Goal: Transaction & Acquisition: Purchase product/service

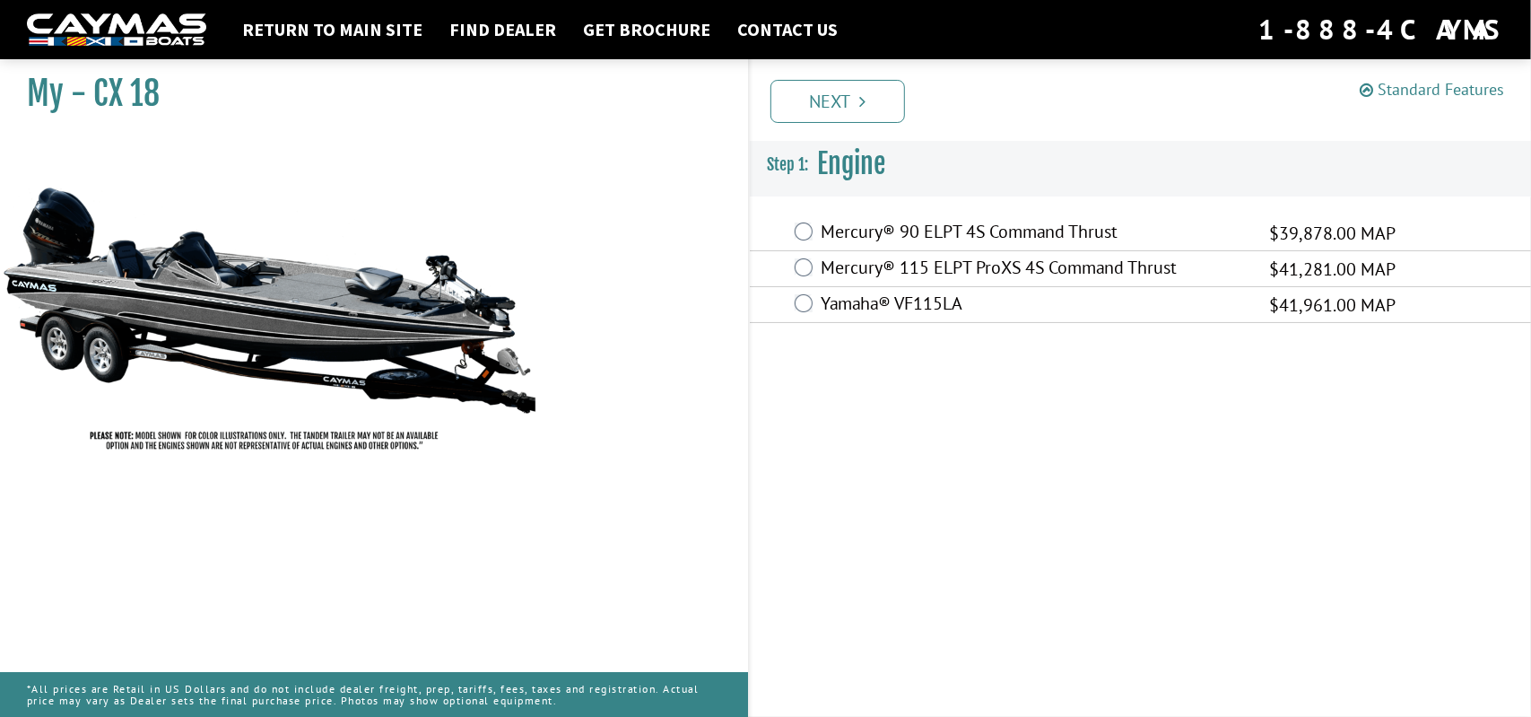
click at [1416, 92] on link "Standard Features" at bounding box center [1432, 89] width 144 height 21
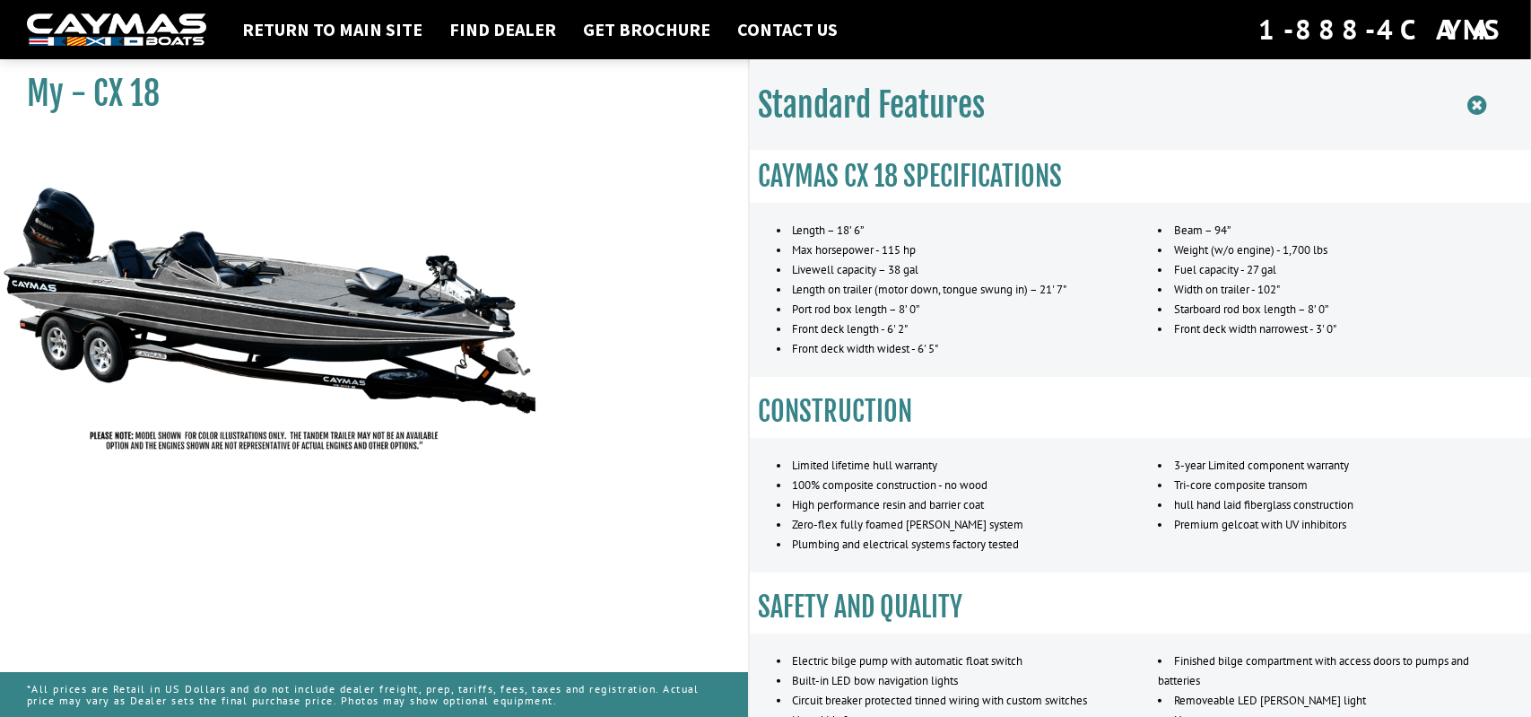
click at [1477, 106] on icon at bounding box center [1477, 105] width 19 height 22
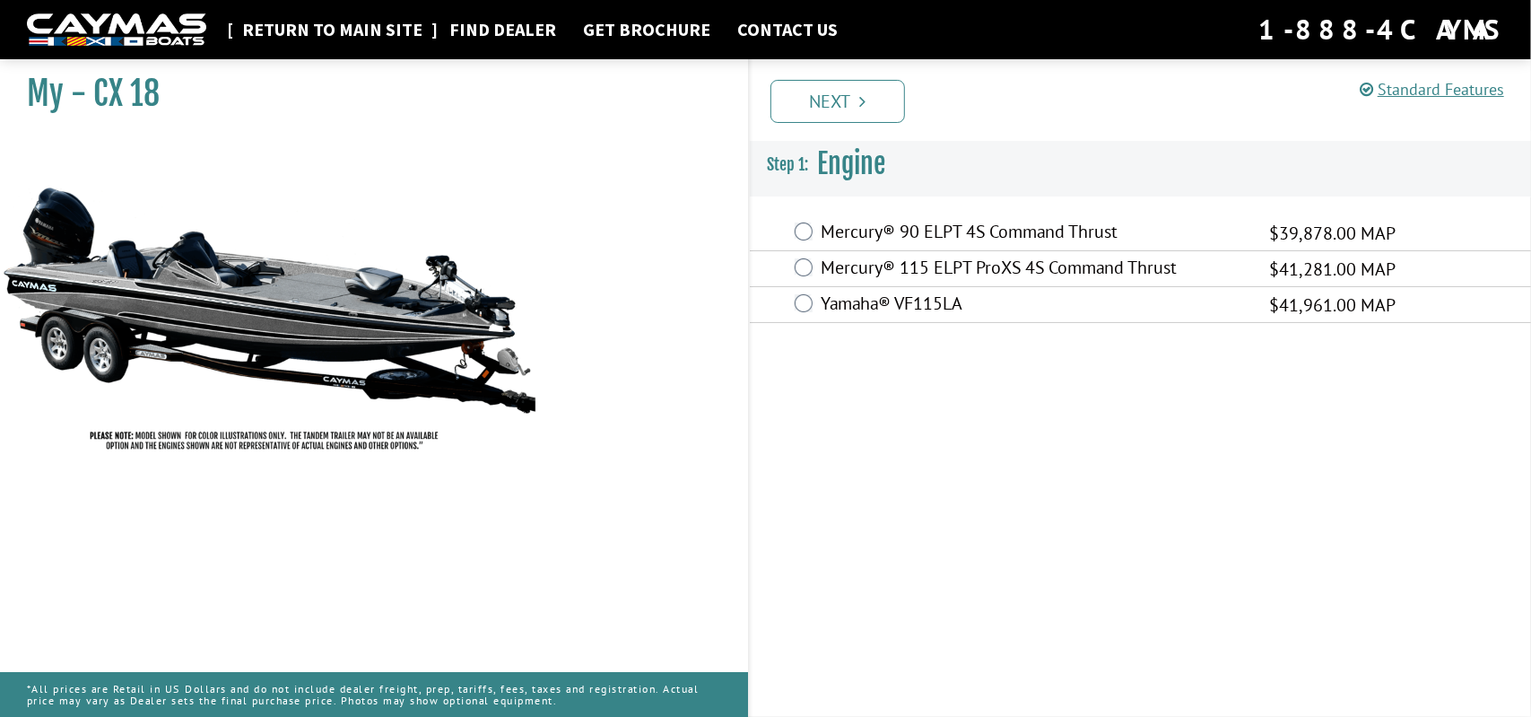
click at [335, 33] on link "Return to main site" at bounding box center [332, 29] width 198 height 23
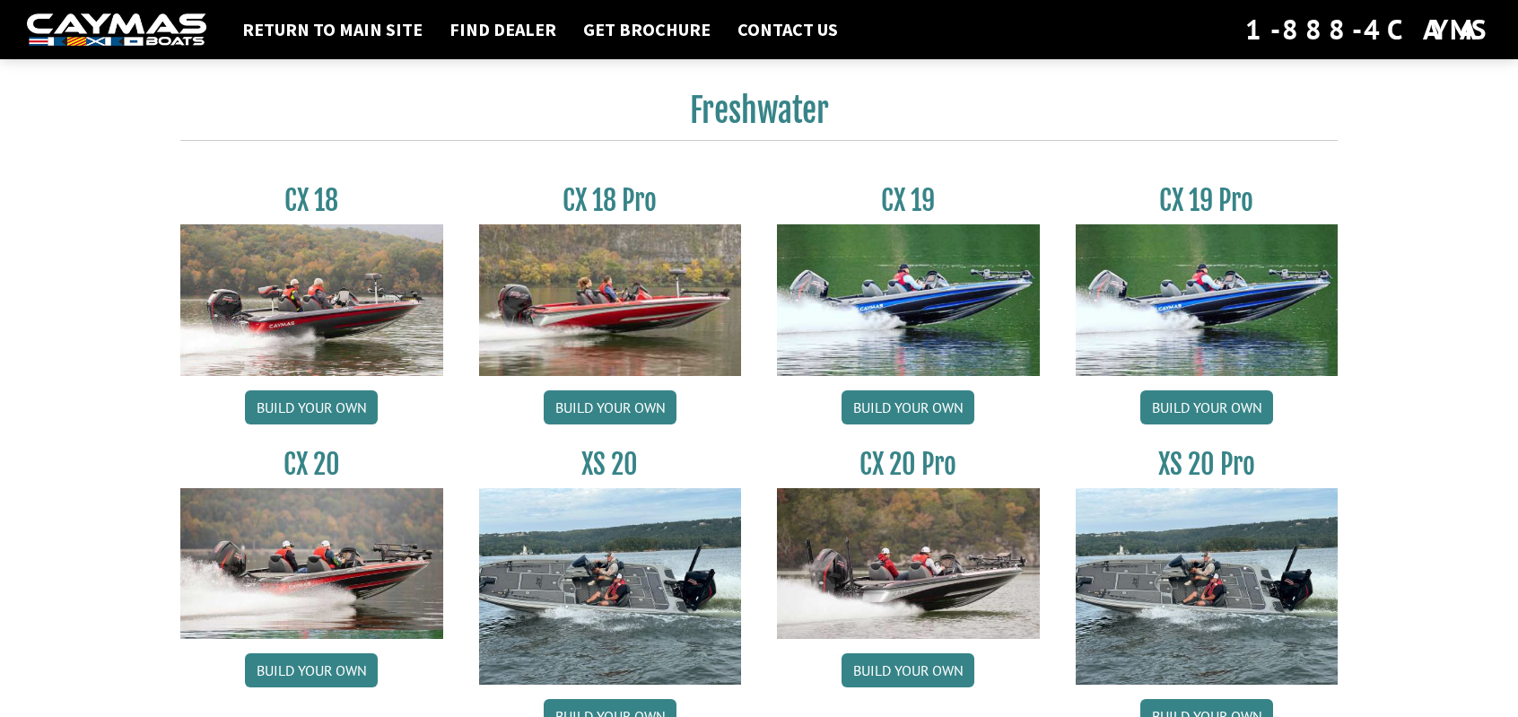
scroll to position [1435, 0]
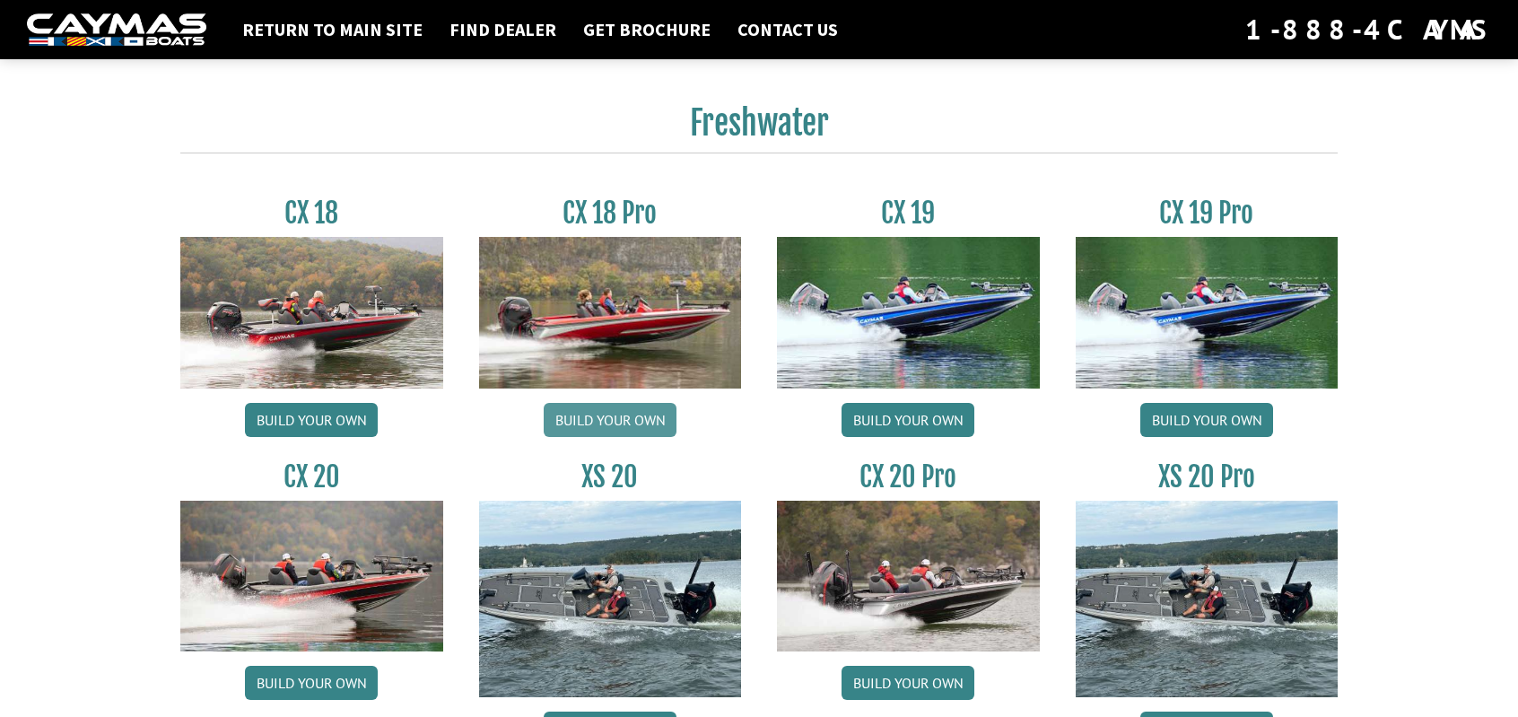
click at [627, 409] on link "Build your own" at bounding box center [610, 420] width 133 height 34
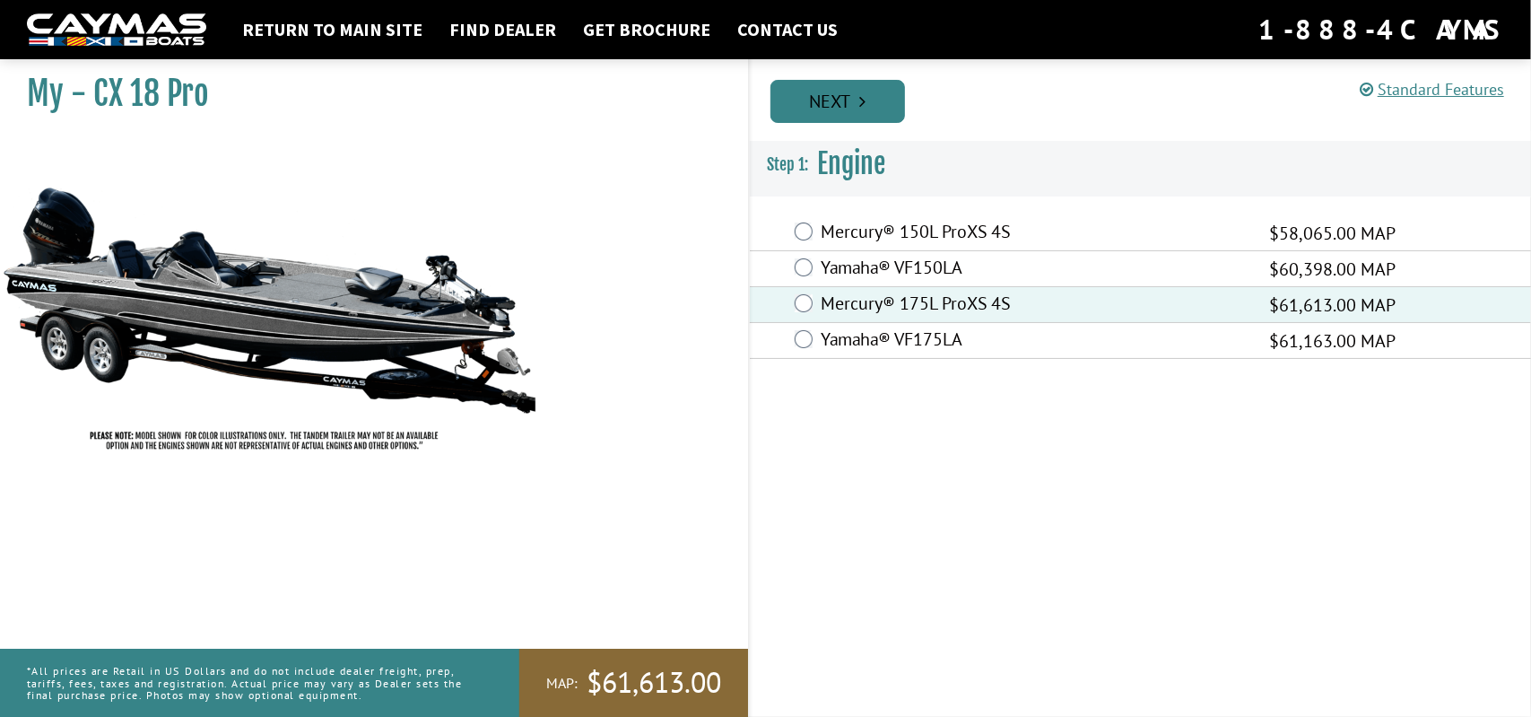
click at [865, 99] on icon "Pagination" at bounding box center [862, 101] width 6 height 18
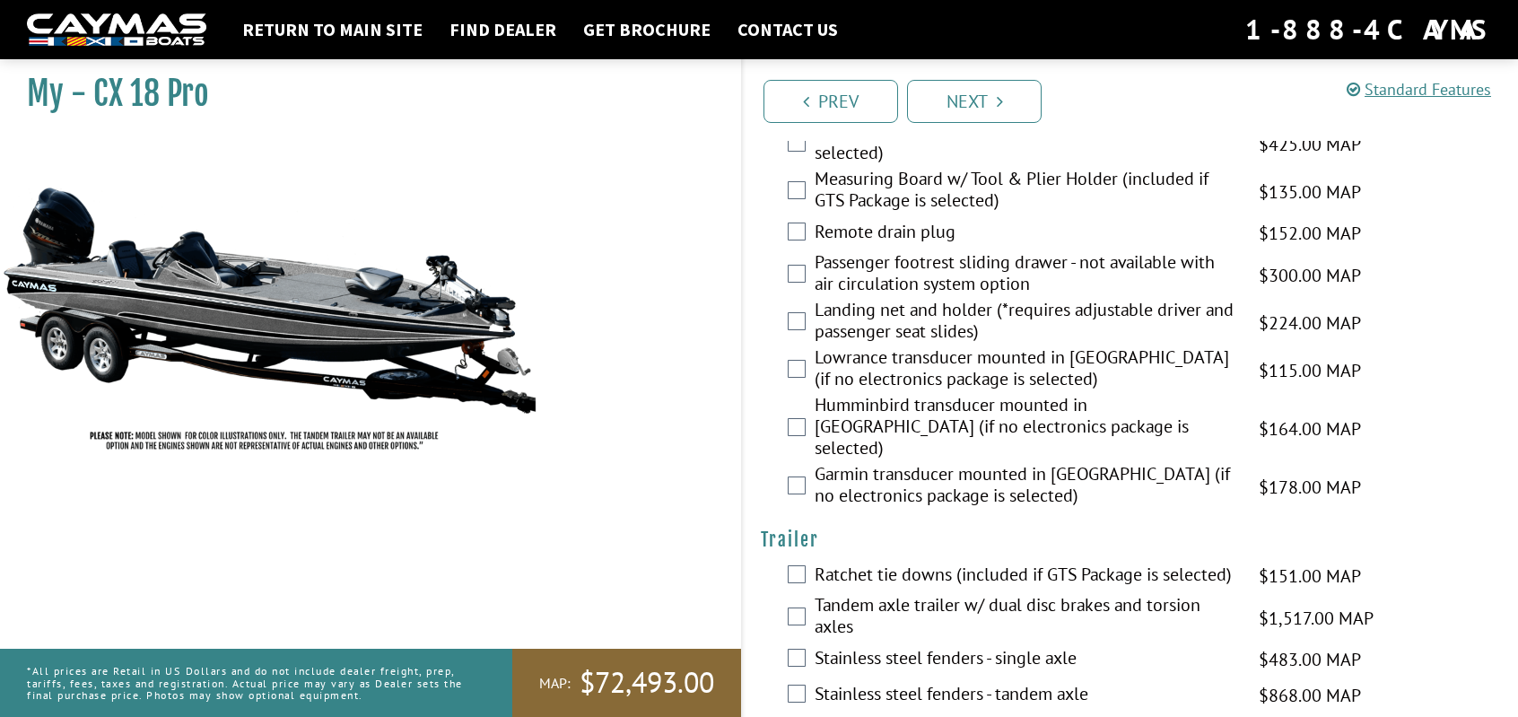
scroll to position [2512, 0]
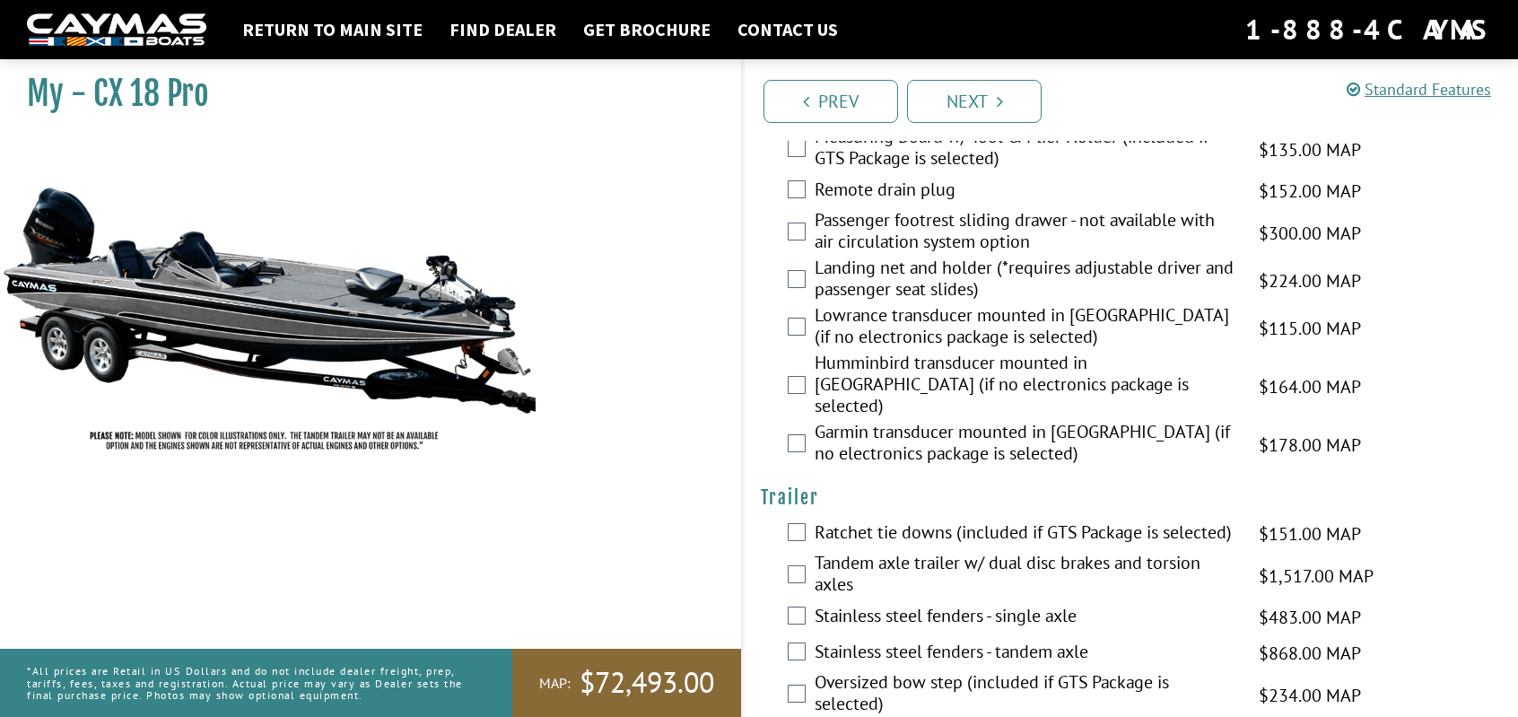
click at [806, 421] on div "Garmin transducer mounted in hull (if no electronics package is selected) $178.…" at bounding box center [1130, 445] width 775 height 48
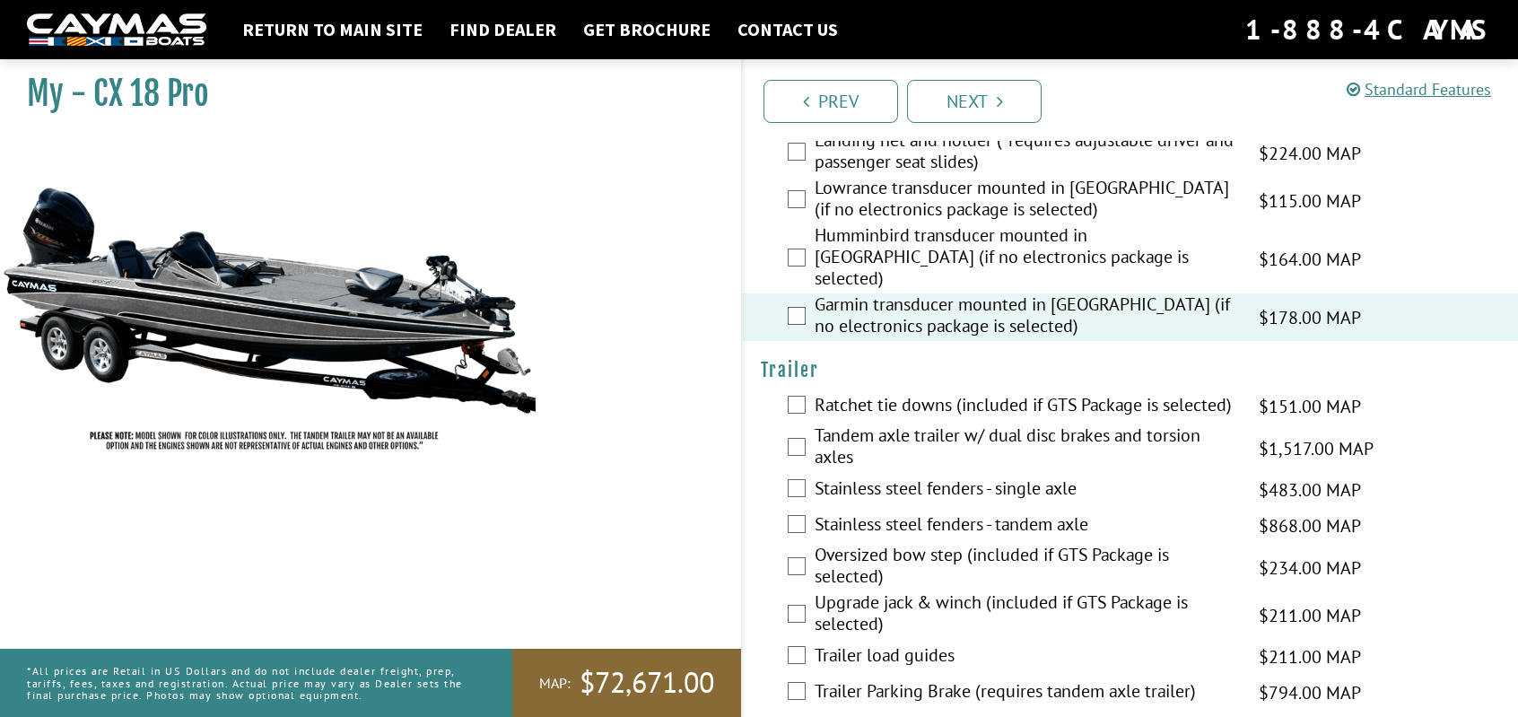
scroll to position [2642, 0]
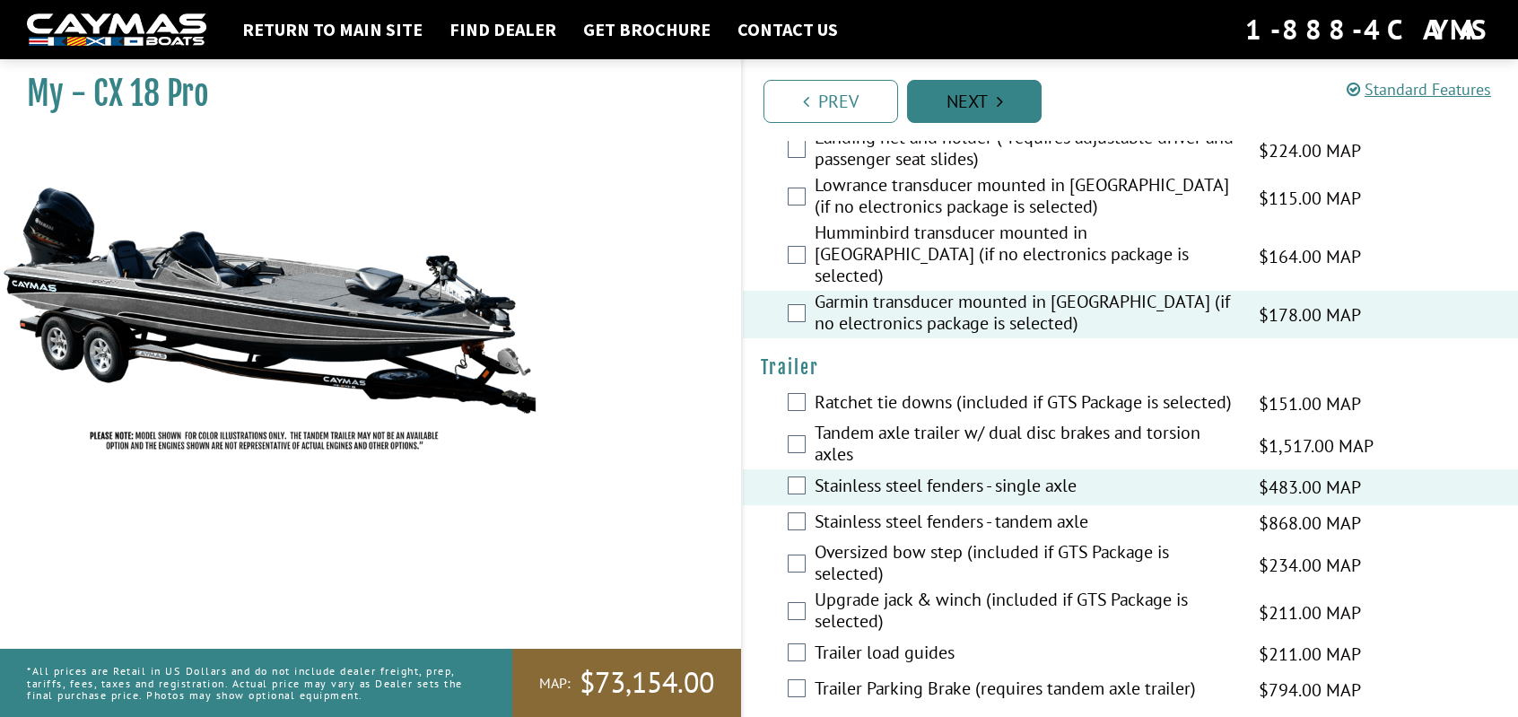
click at [989, 91] on link "Next" at bounding box center [974, 101] width 135 height 43
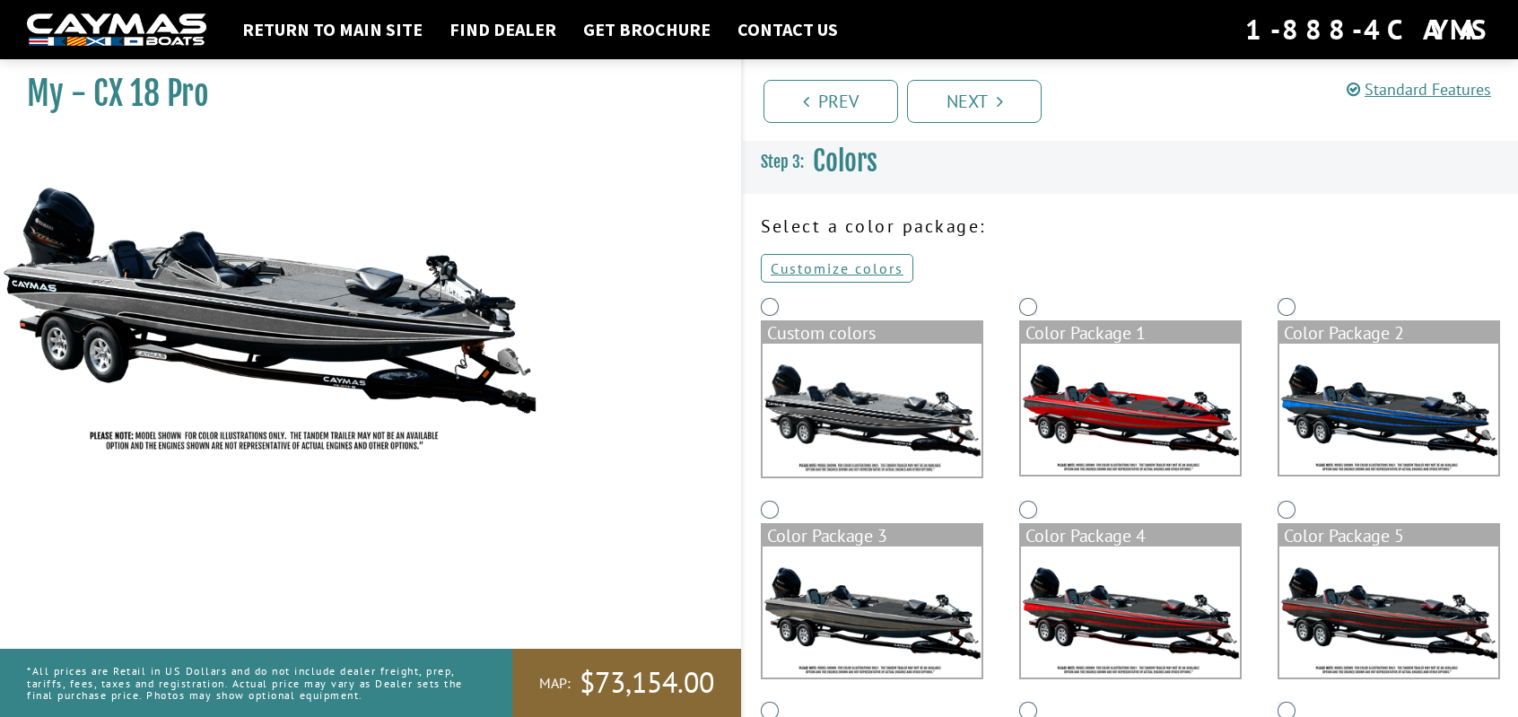
scroll to position [0, 0]
click at [874, 268] on link "Customize colors" at bounding box center [837, 269] width 152 height 29
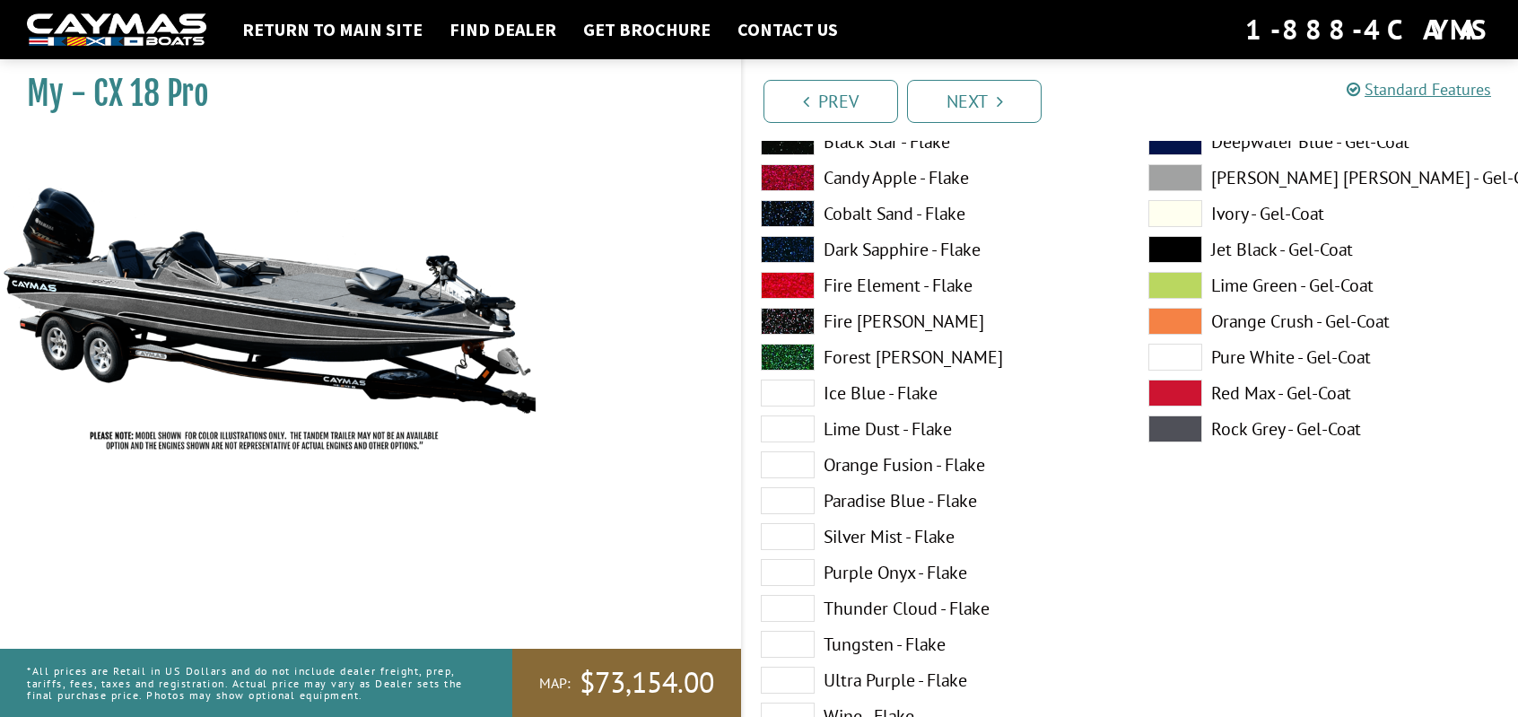
scroll to position [179, 0]
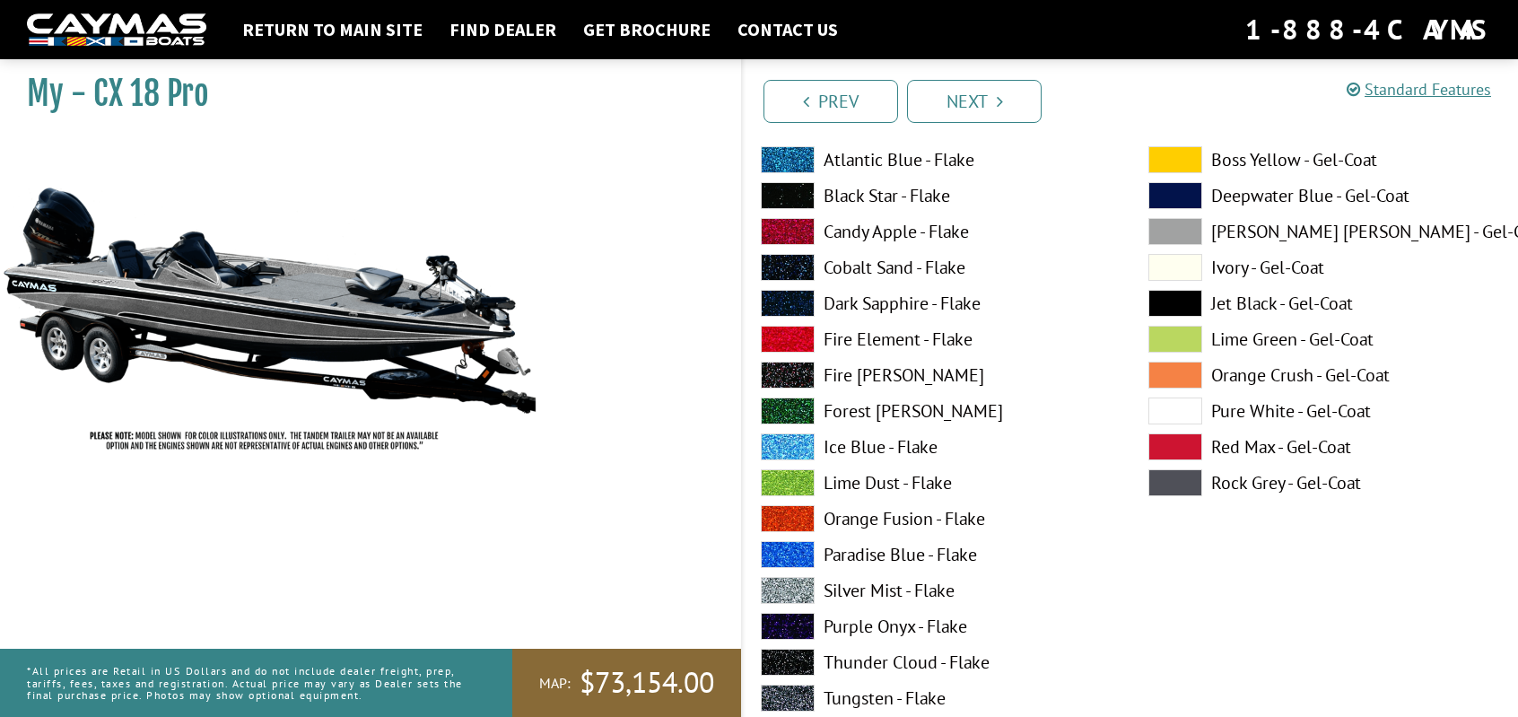
click at [795, 478] on span at bounding box center [788, 482] width 54 height 27
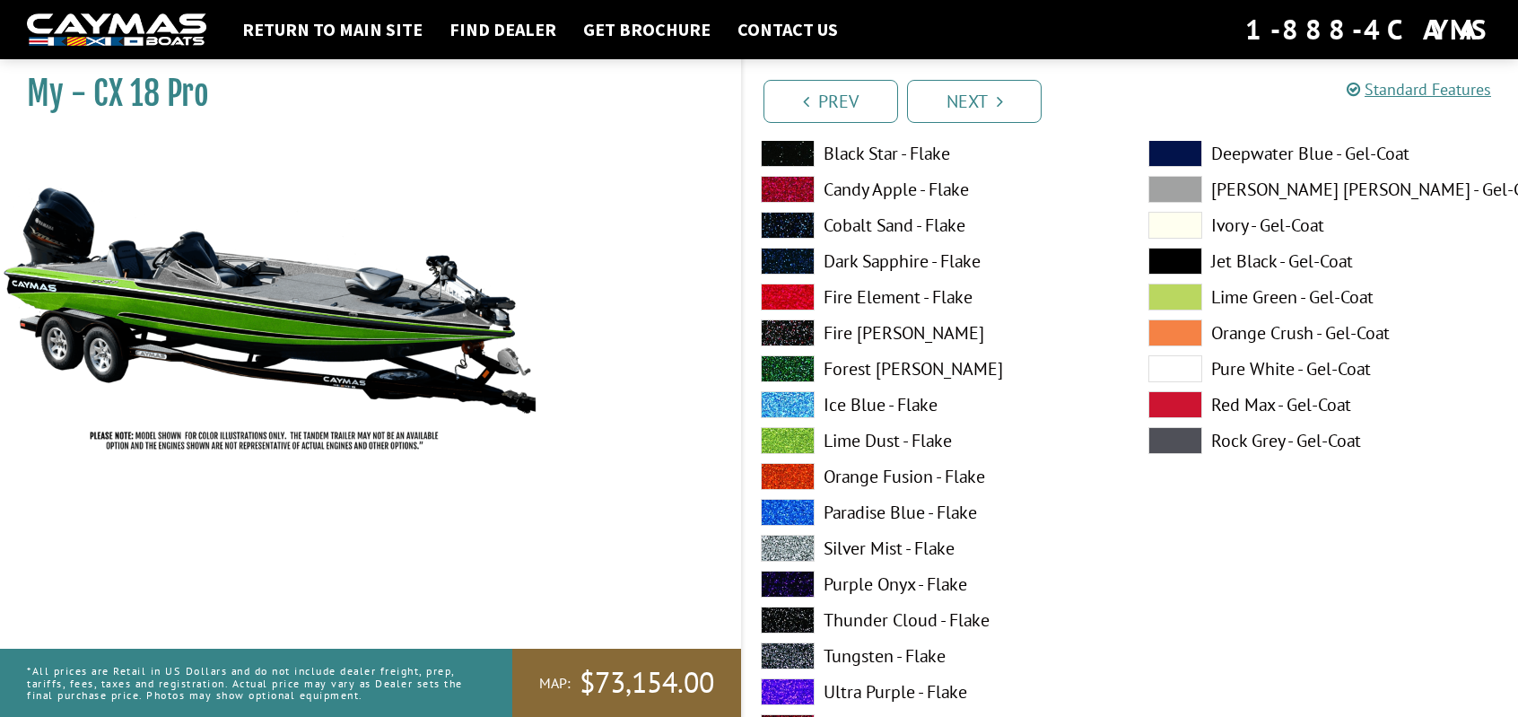
scroll to position [987, 0]
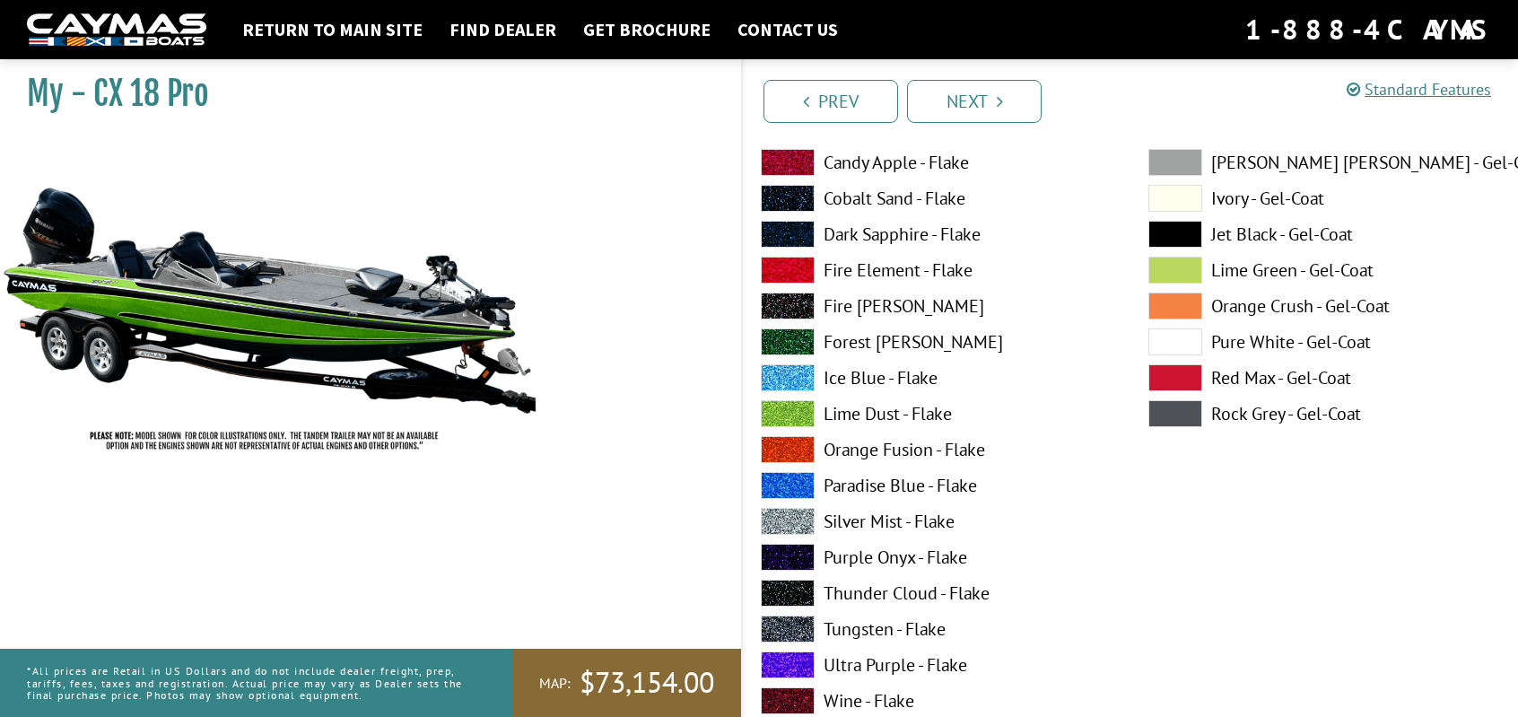
click at [798, 405] on span at bounding box center [788, 413] width 54 height 27
click at [795, 344] on span at bounding box center [788, 341] width 54 height 27
click at [796, 415] on span at bounding box center [788, 413] width 54 height 27
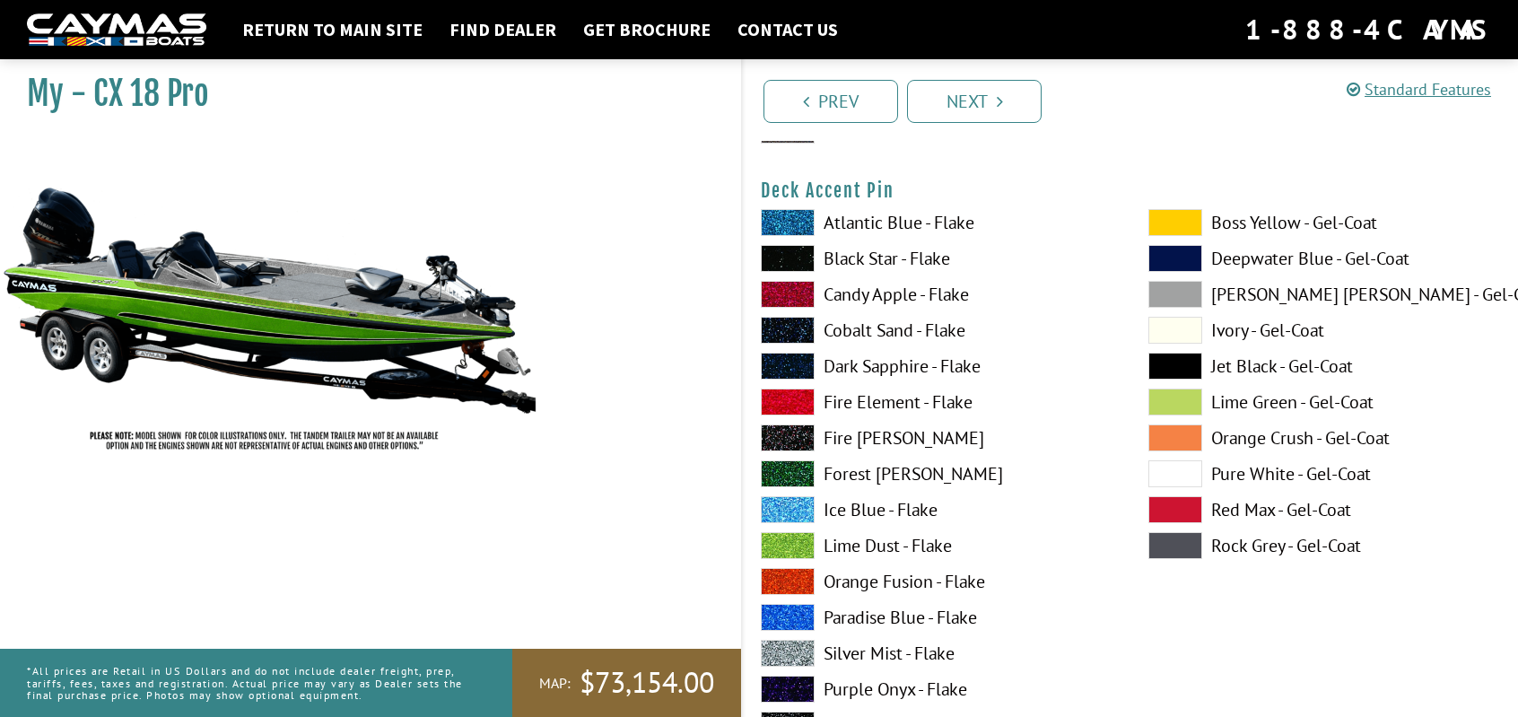
scroll to position [1615, 0]
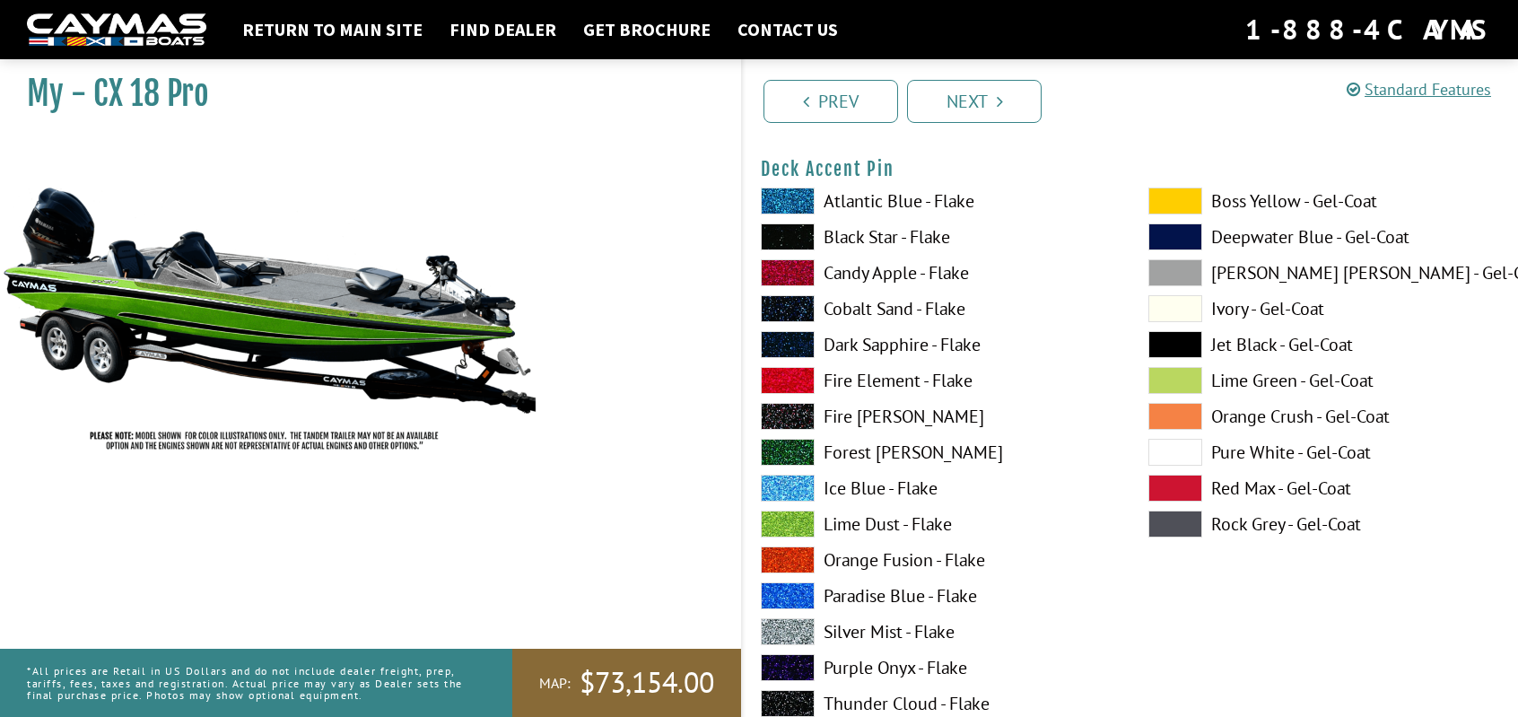
click at [797, 230] on span at bounding box center [788, 236] width 54 height 27
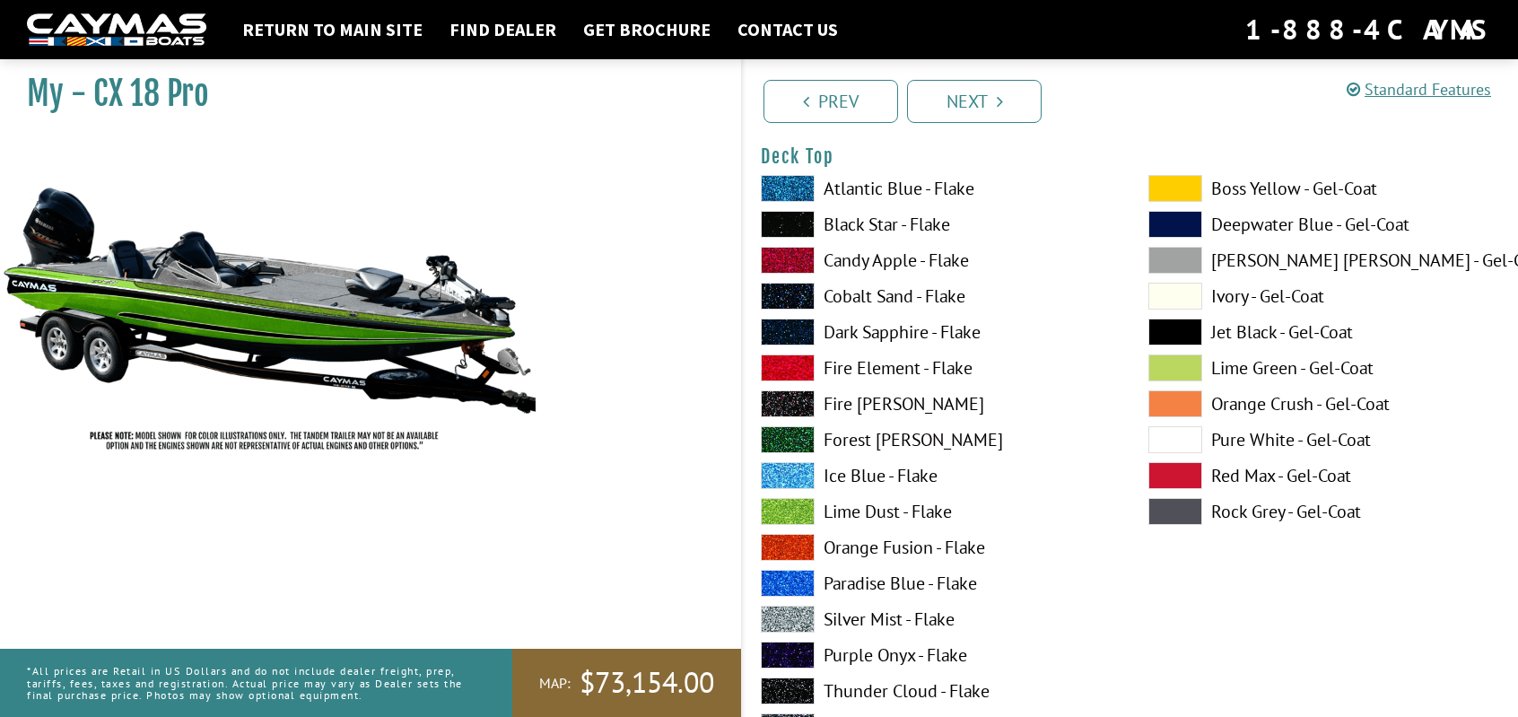
scroll to position [2422, 0]
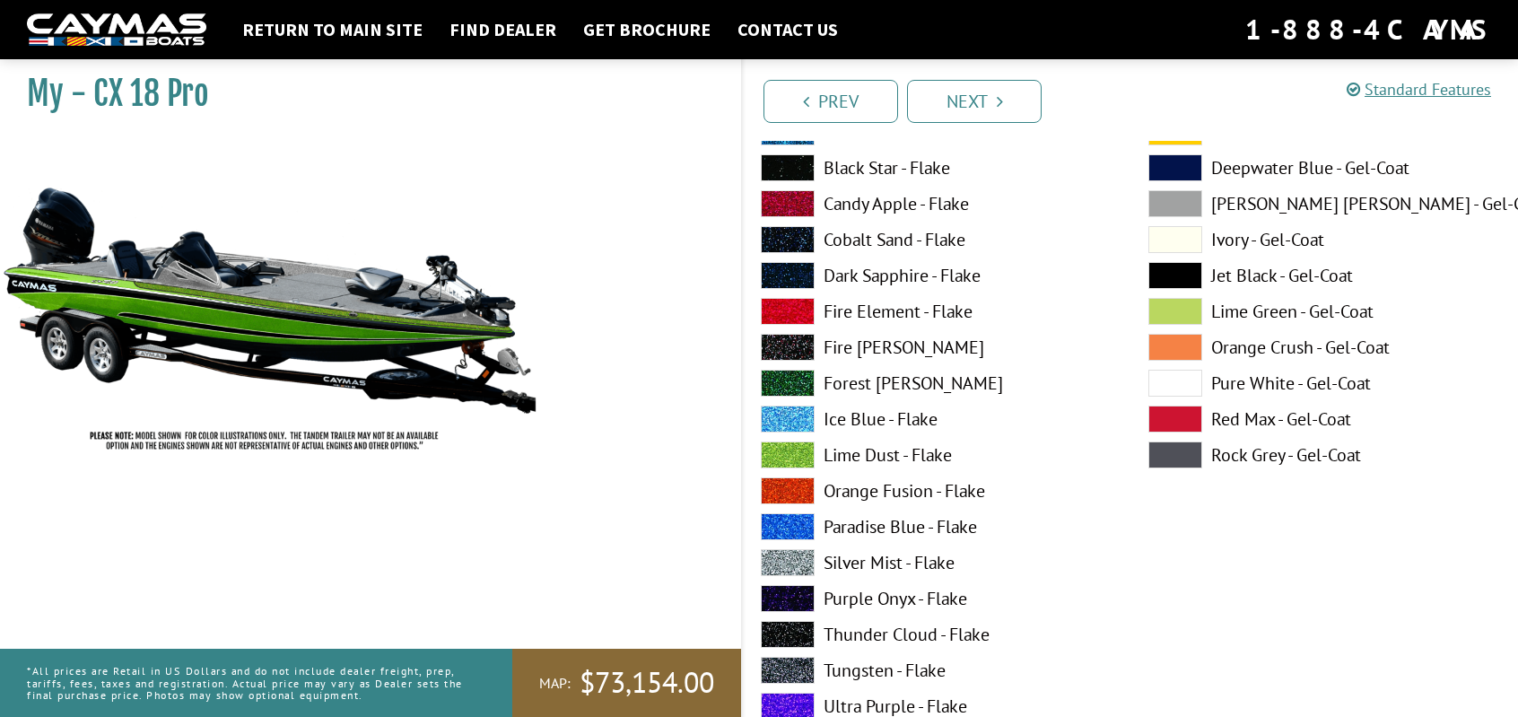
click at [783, 444] on span at bounding box center [788, 454] width 54 height 27
click at [789, 376] on span at bounding box center [788, 383] width 54 height 27
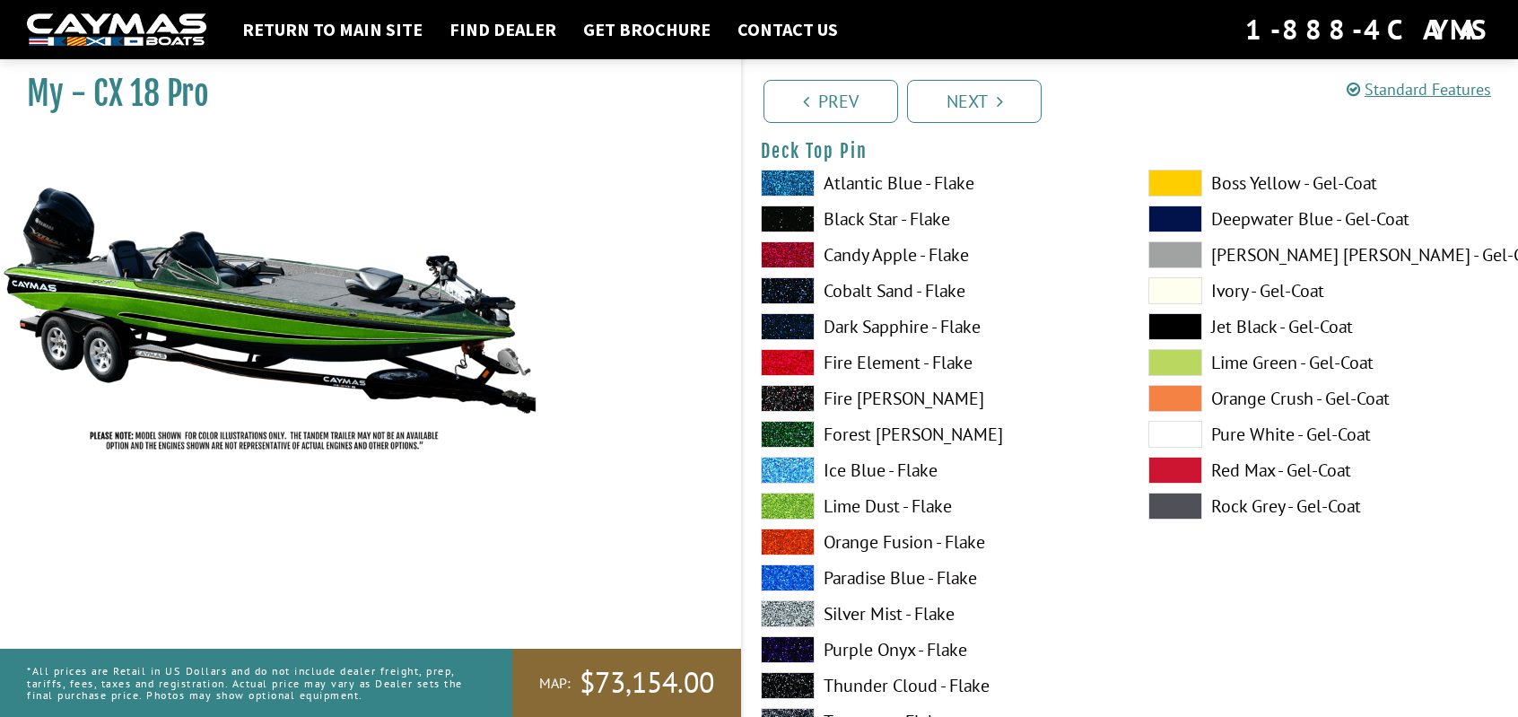
scroll to position [3140, 0]
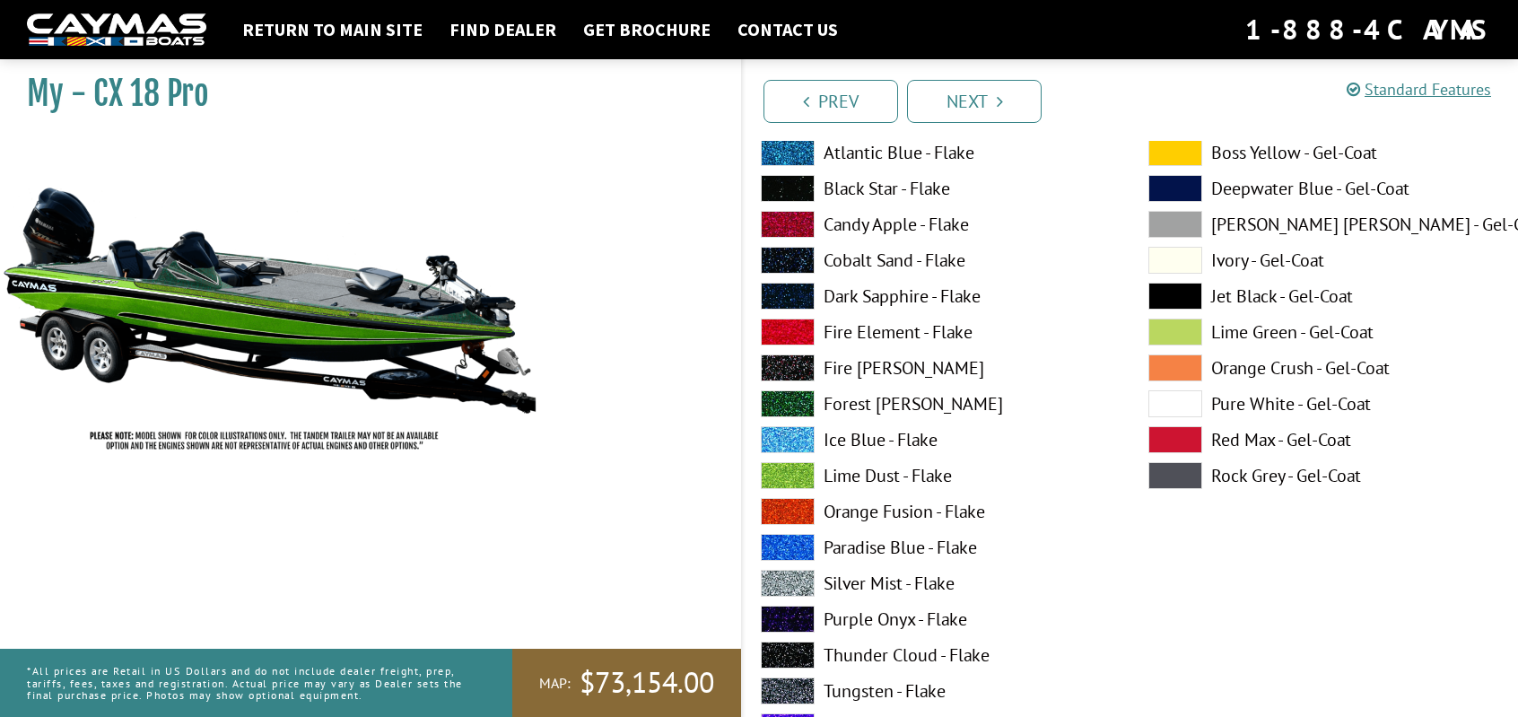
click at [789, 476] on span at bounding box center [788, 475] width 54 height 27
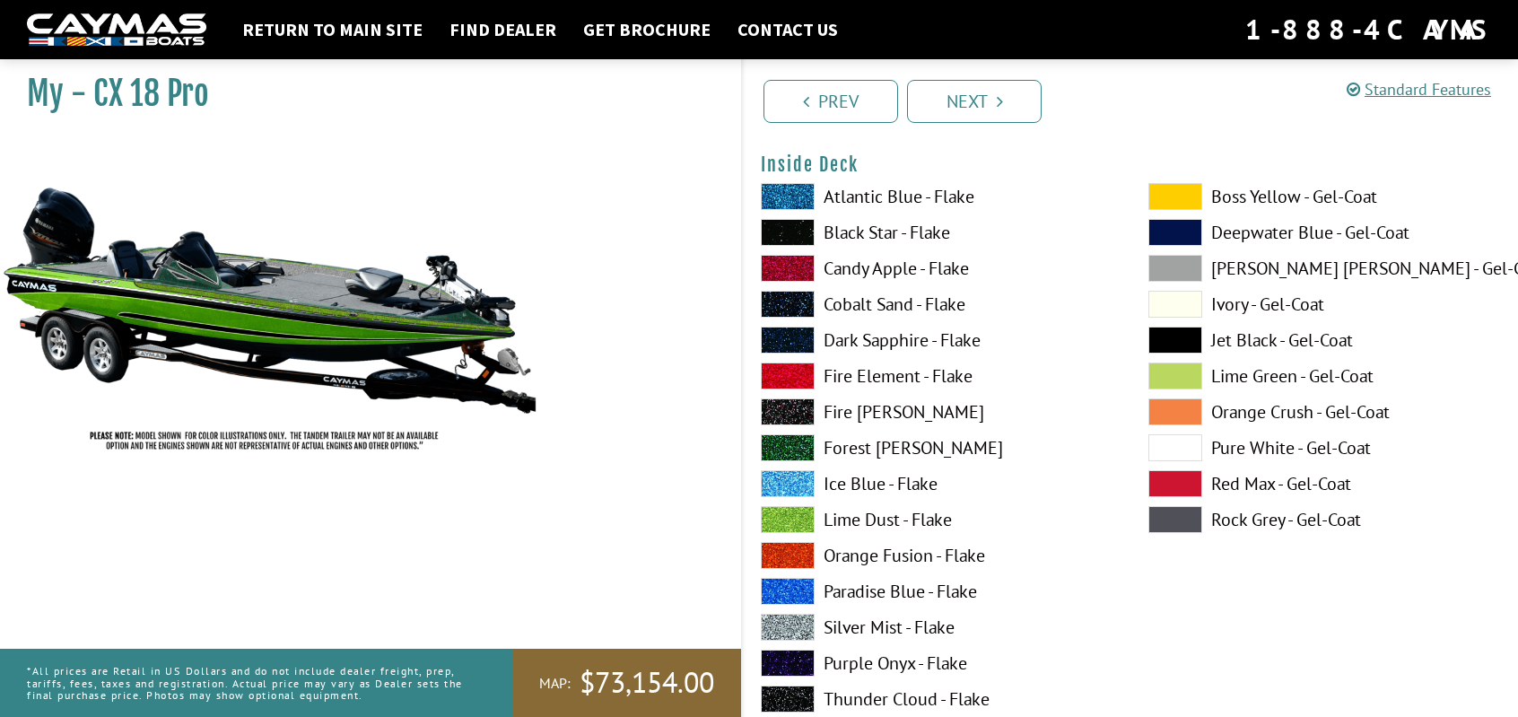
scroll to position [3857, 0]
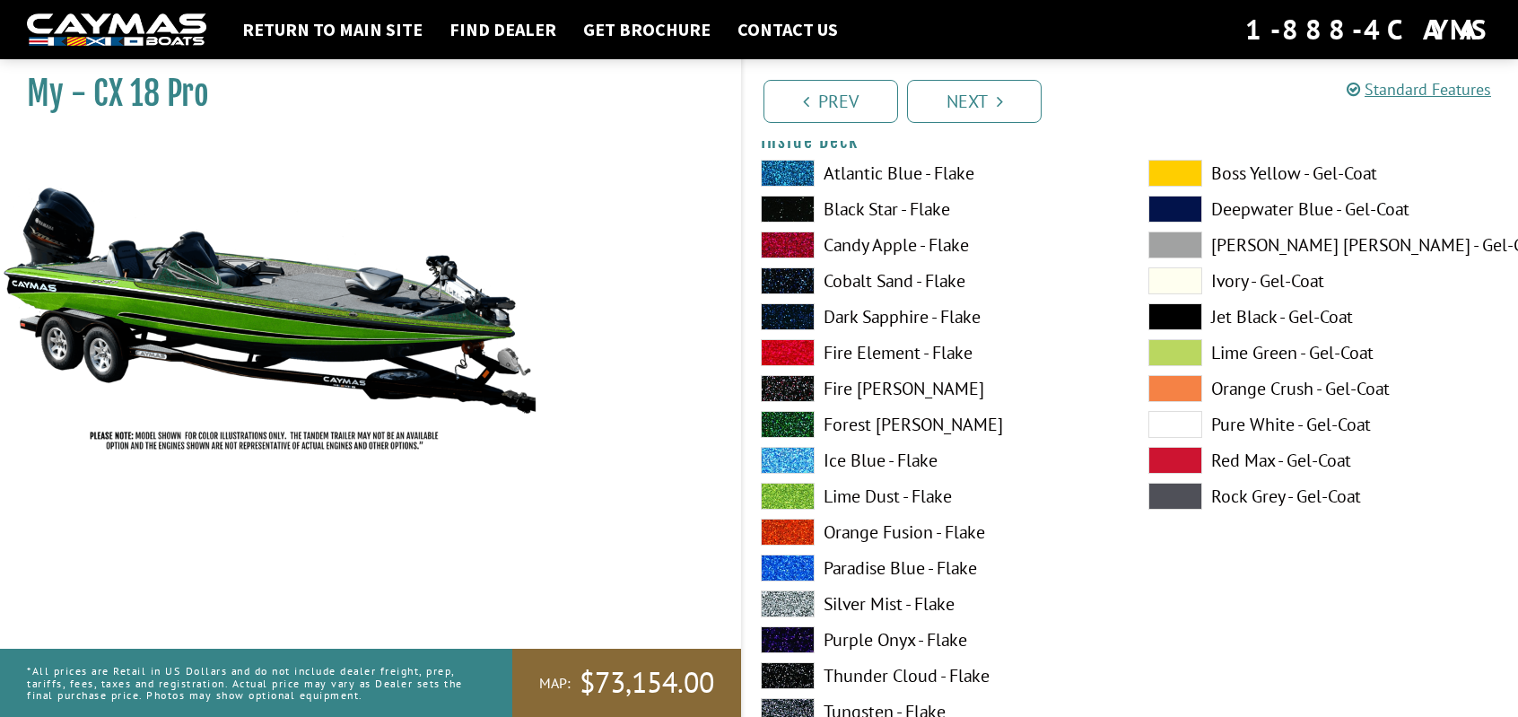
click at [784, 492] on span at bounding box center [788, 496] width 54 height 27
click at [794, 415] on span at bounding box center [788, 424] width 54 height 27
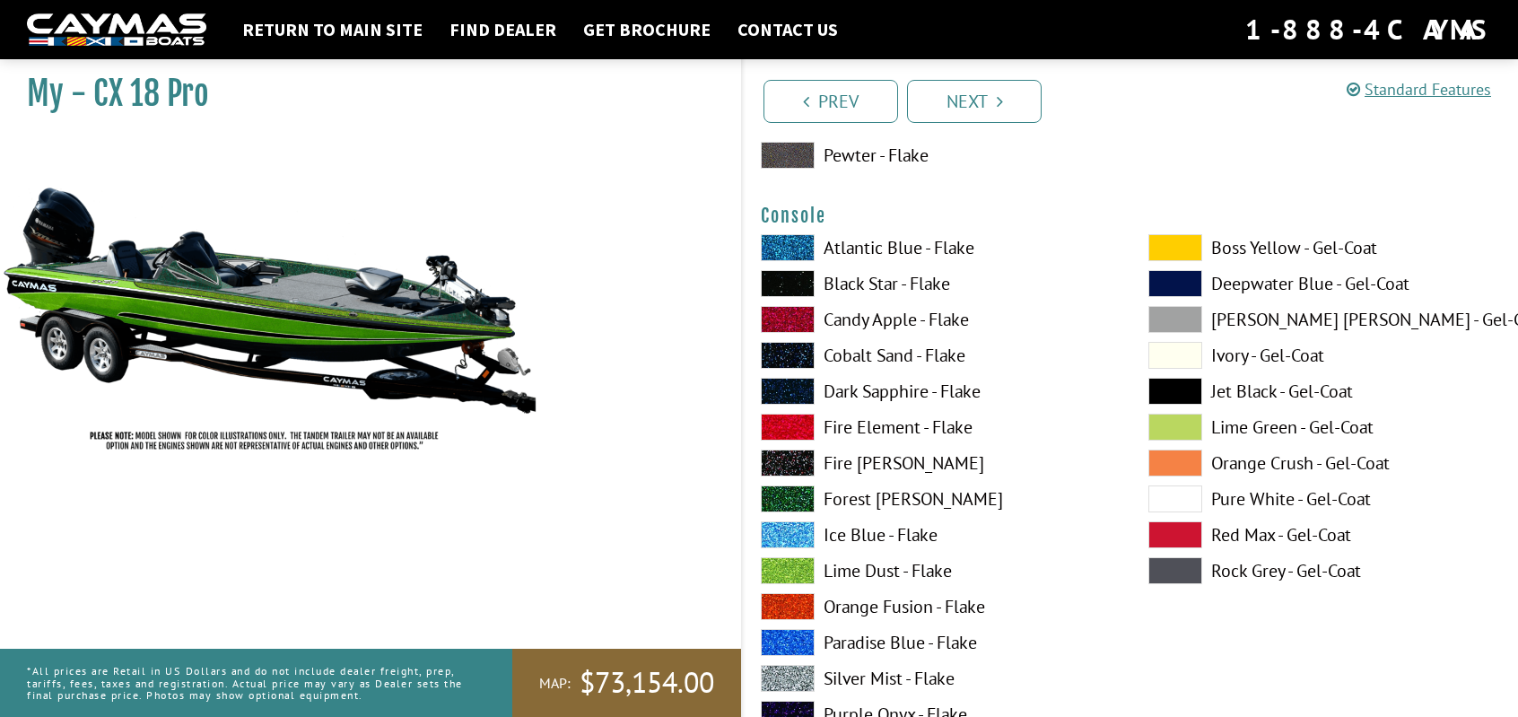
scroll to position [4665, 0]
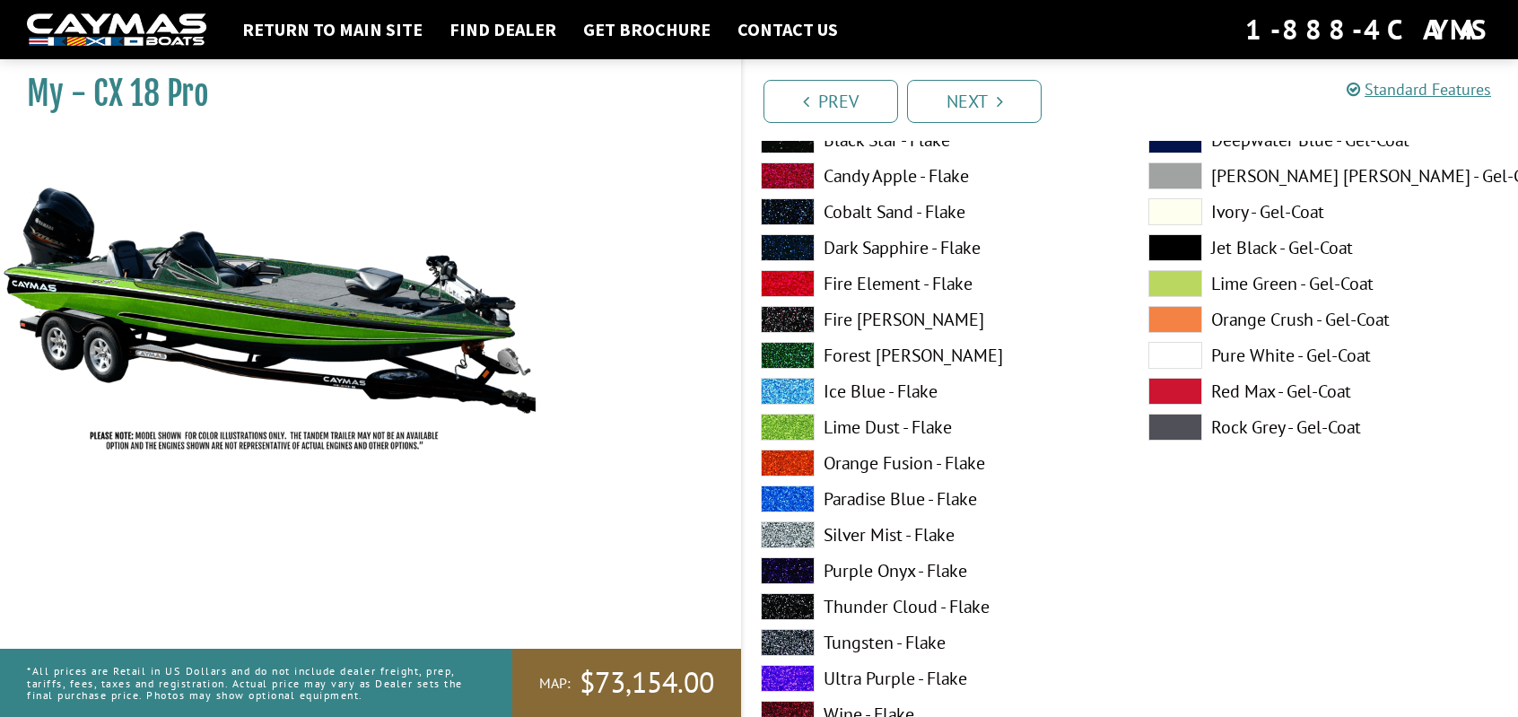
click at [789, 353] on span at bounding box center [788, 355] width 54 height 27
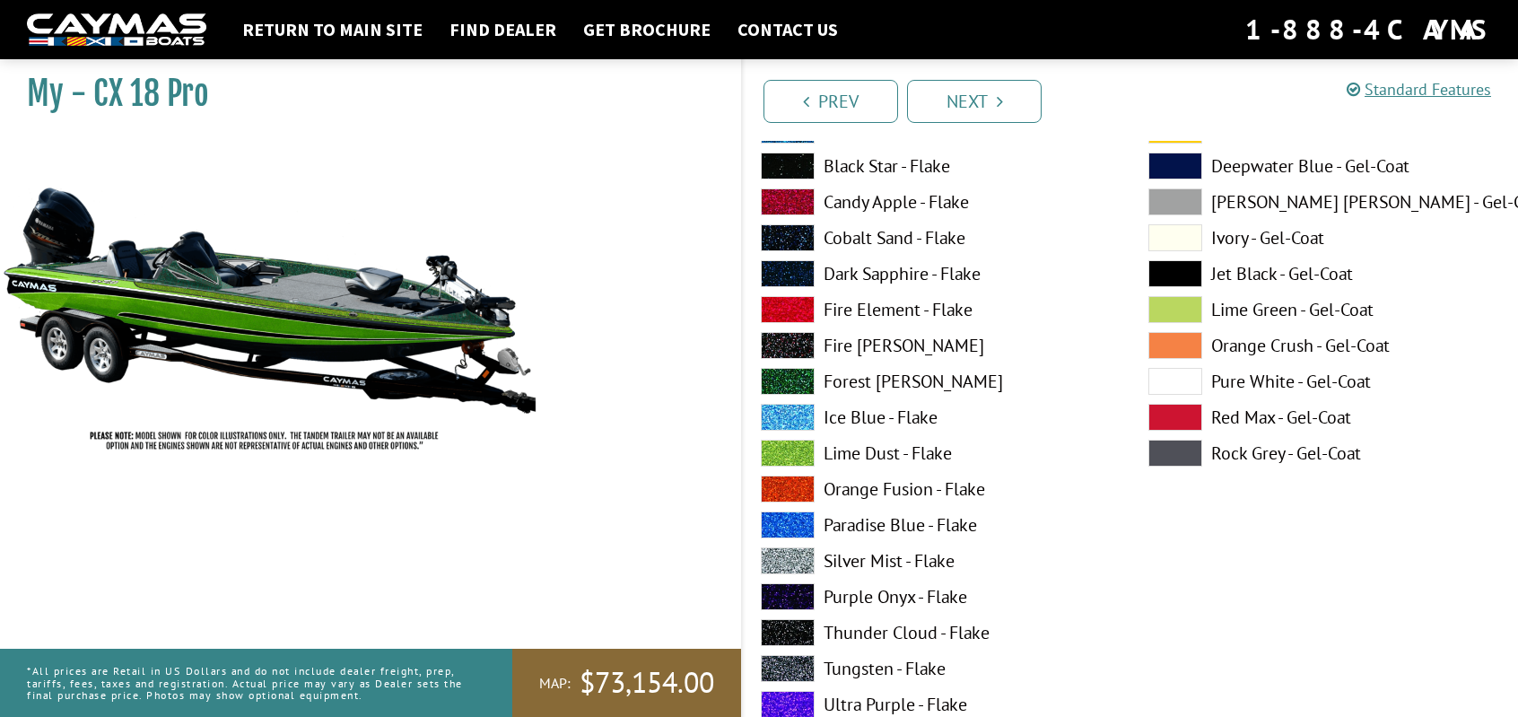
scroll to position [5382, 0]
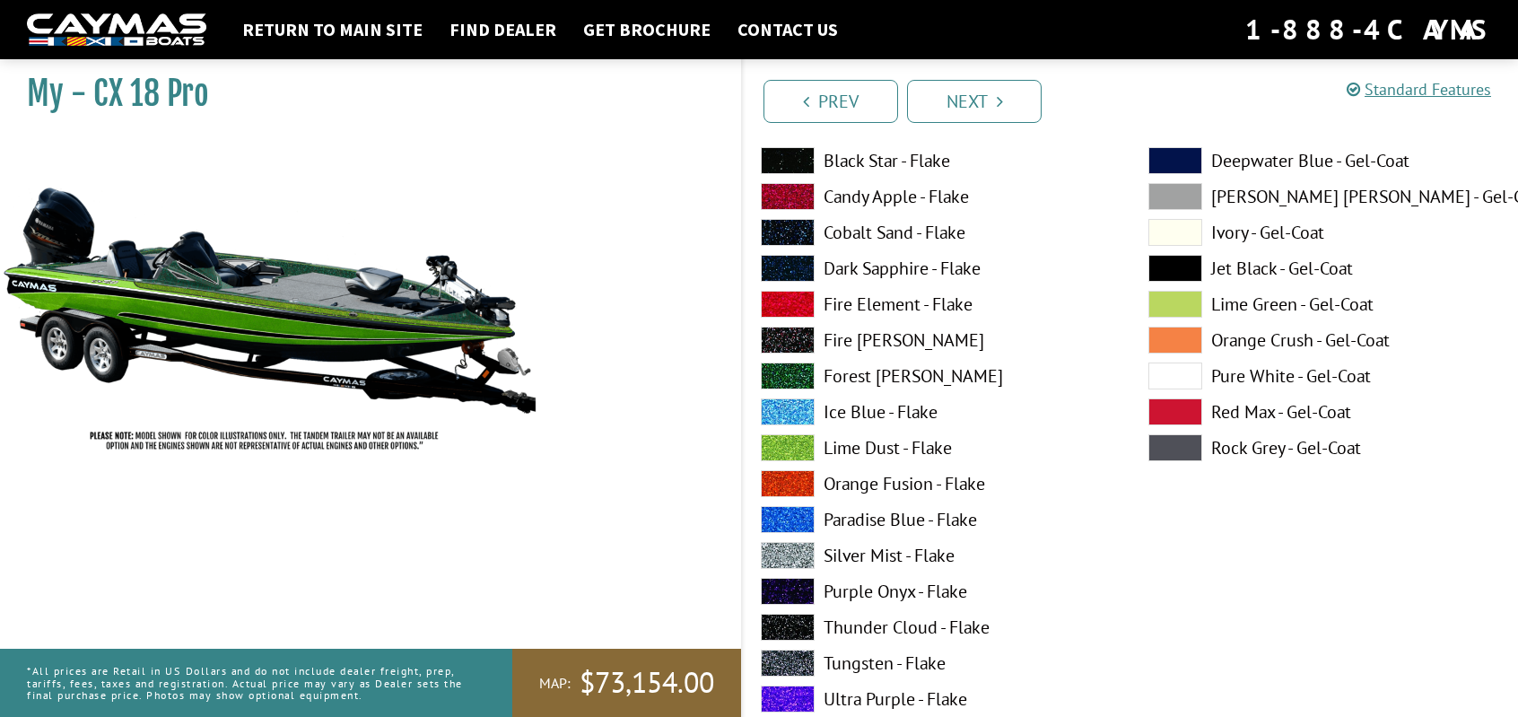
click at [805, 434] on span at bounding box center [788, 447] width 54 height 27
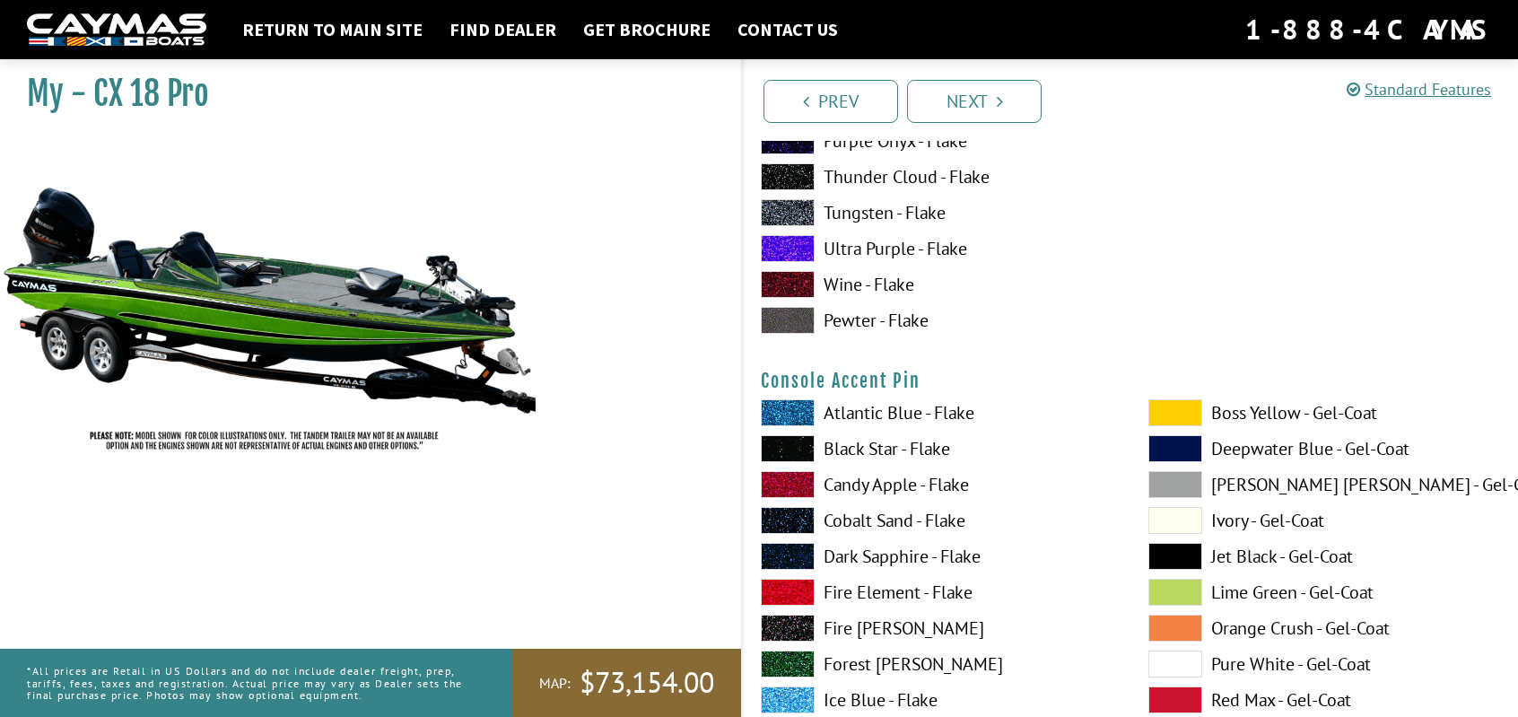
scroll to position [6010, 0]
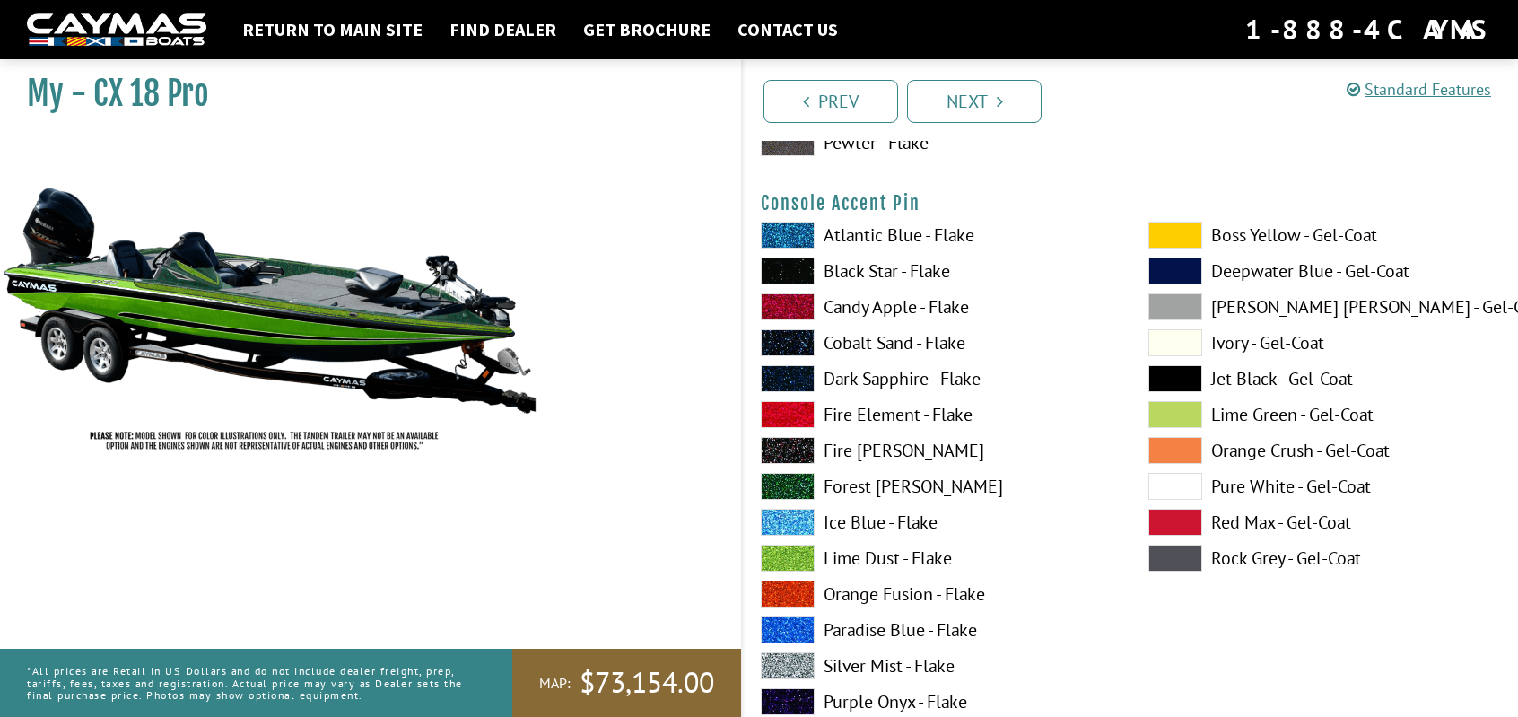
click at [789, 481] on span at bounding box center [788, 486] width 54 height 27
click at [786, 549] on span at bounding box center [788, 558] width 54 height 27
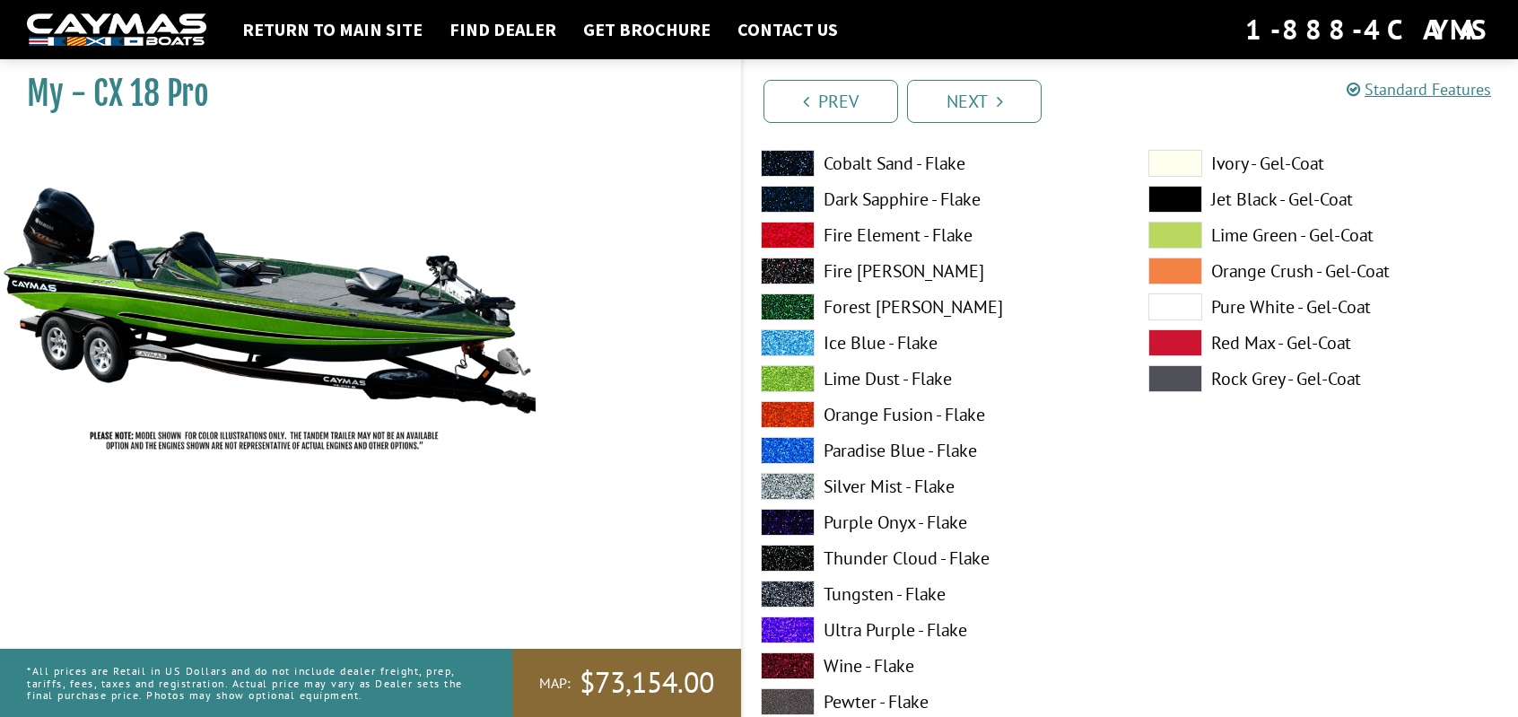
scroll to position [4665, 0]
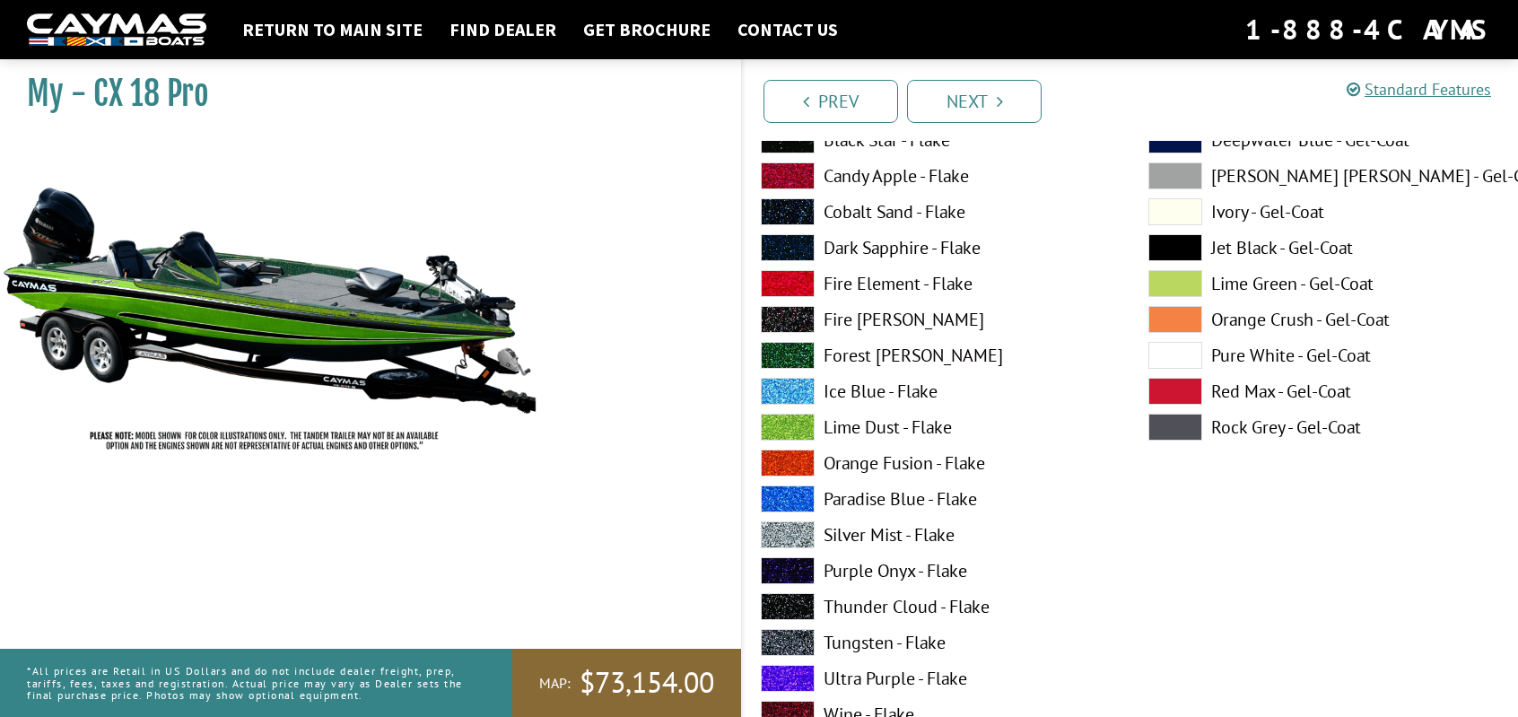
click at [791, 419] on span at bounding box center [788, 427] width 54 height 27
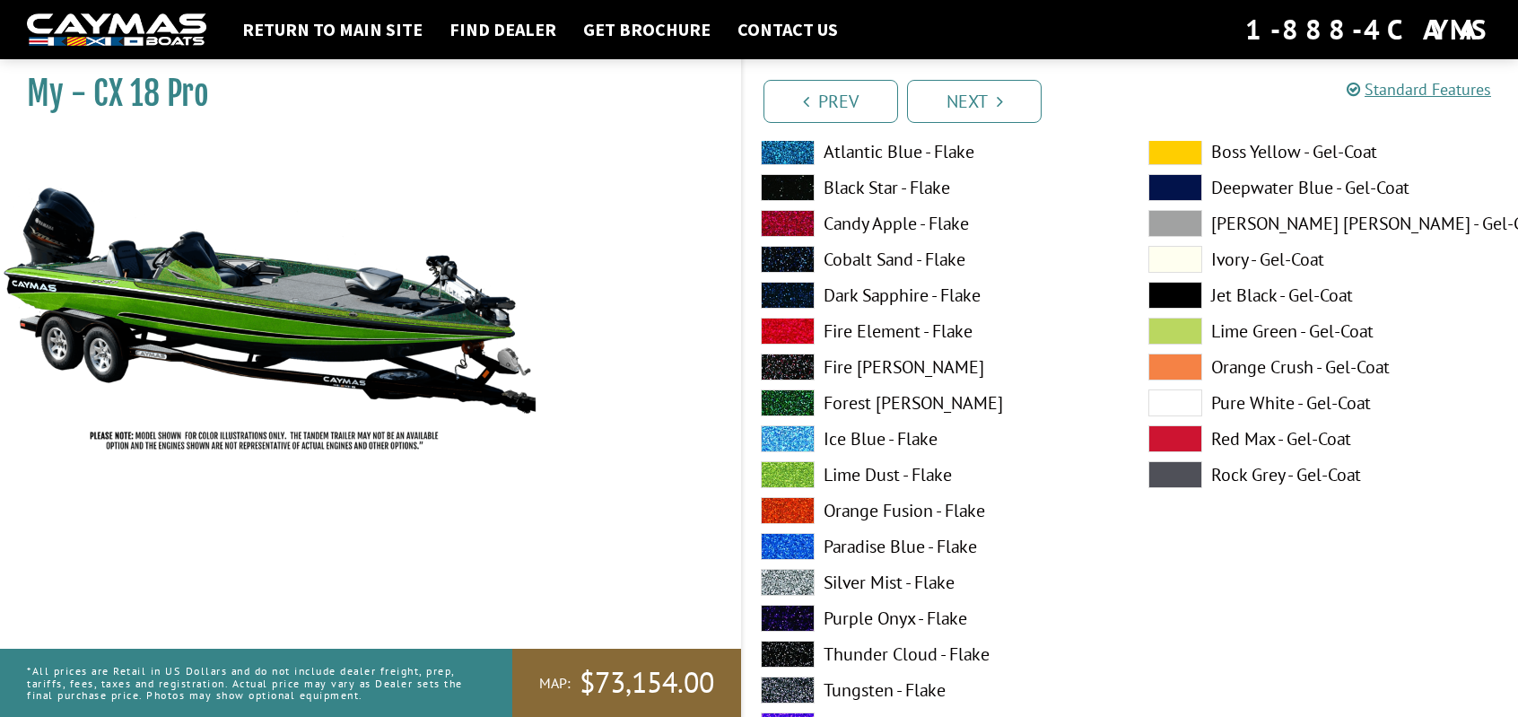
scroll to position [5382, 0]
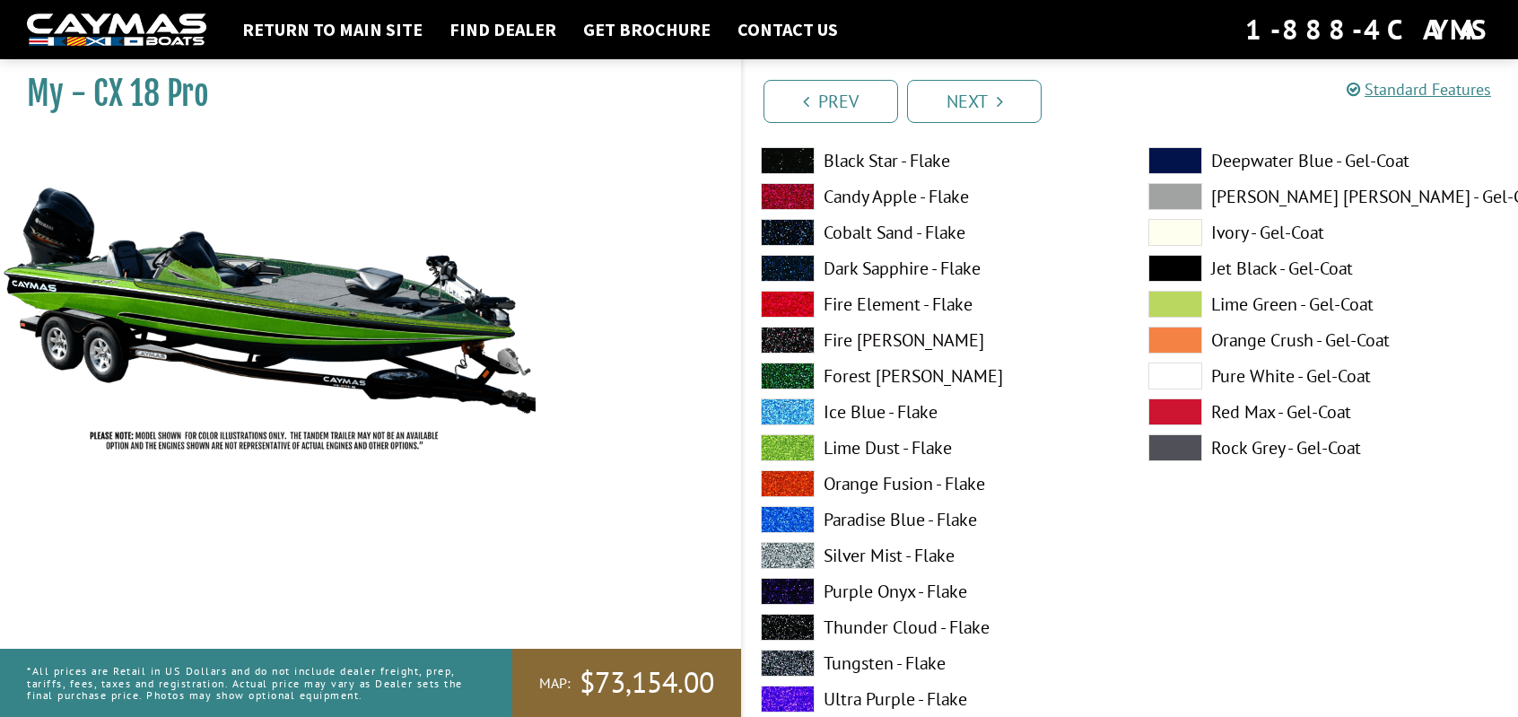
click at [802, 372] on span at bounding box center [788, 375] width 54 height 27
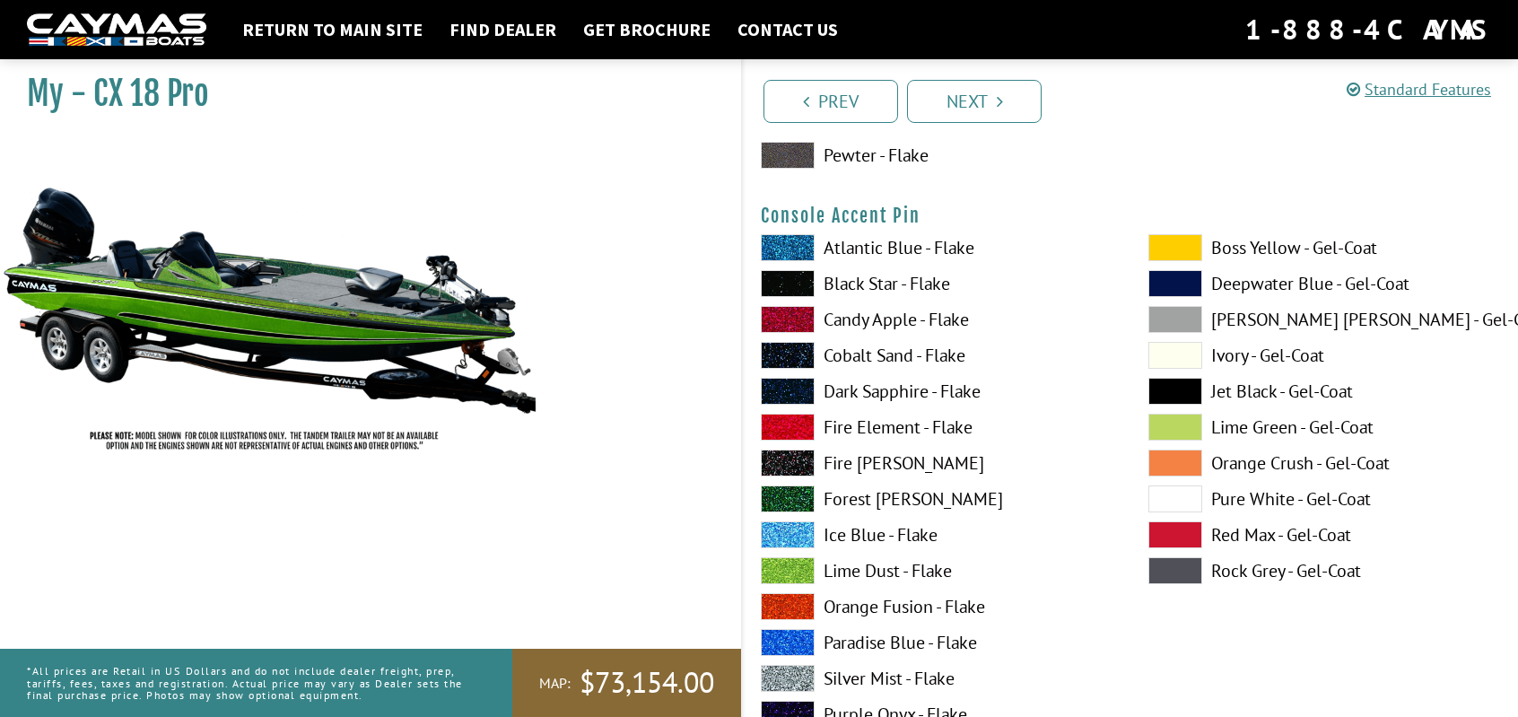
scroll to position [6010, 0]
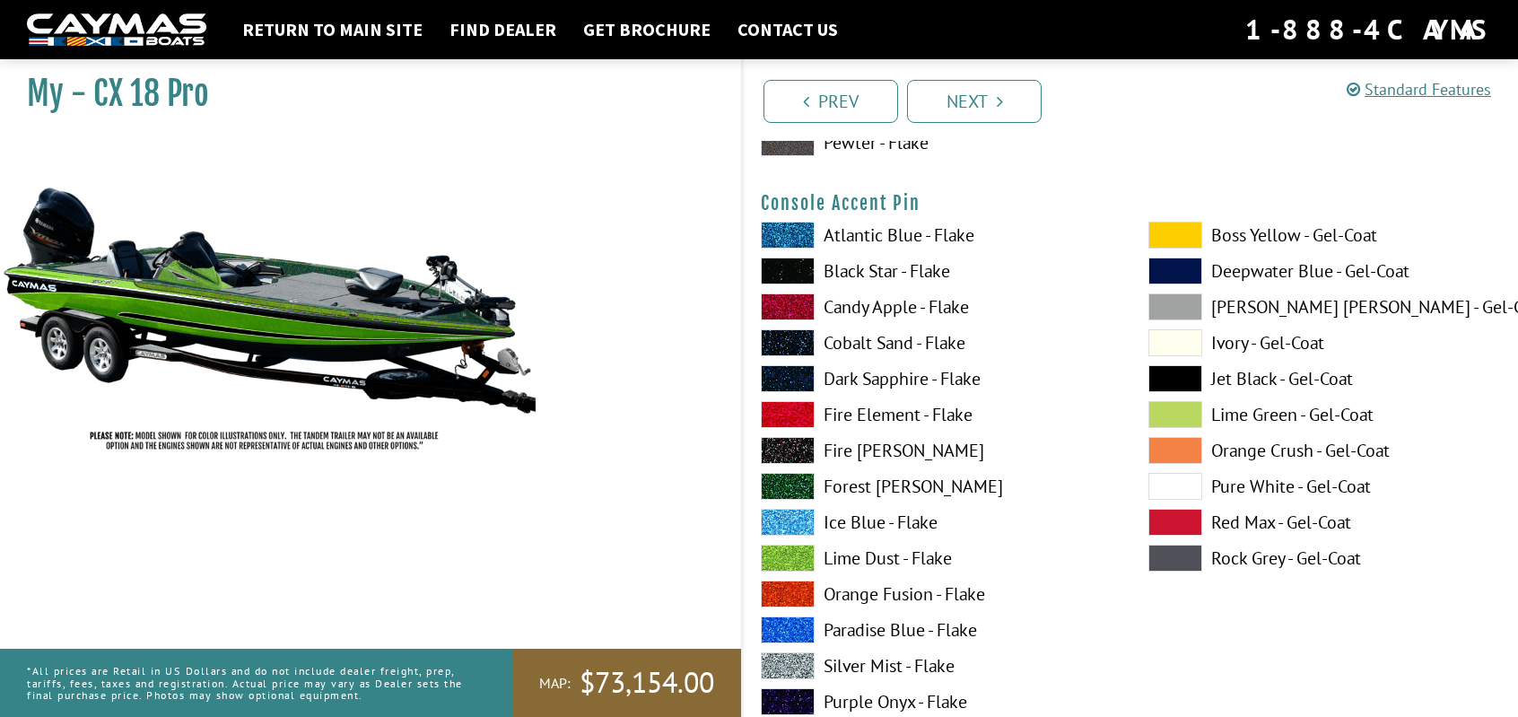
click at [783, 487] on span at bounding box center [788, 486] width 54 height 27
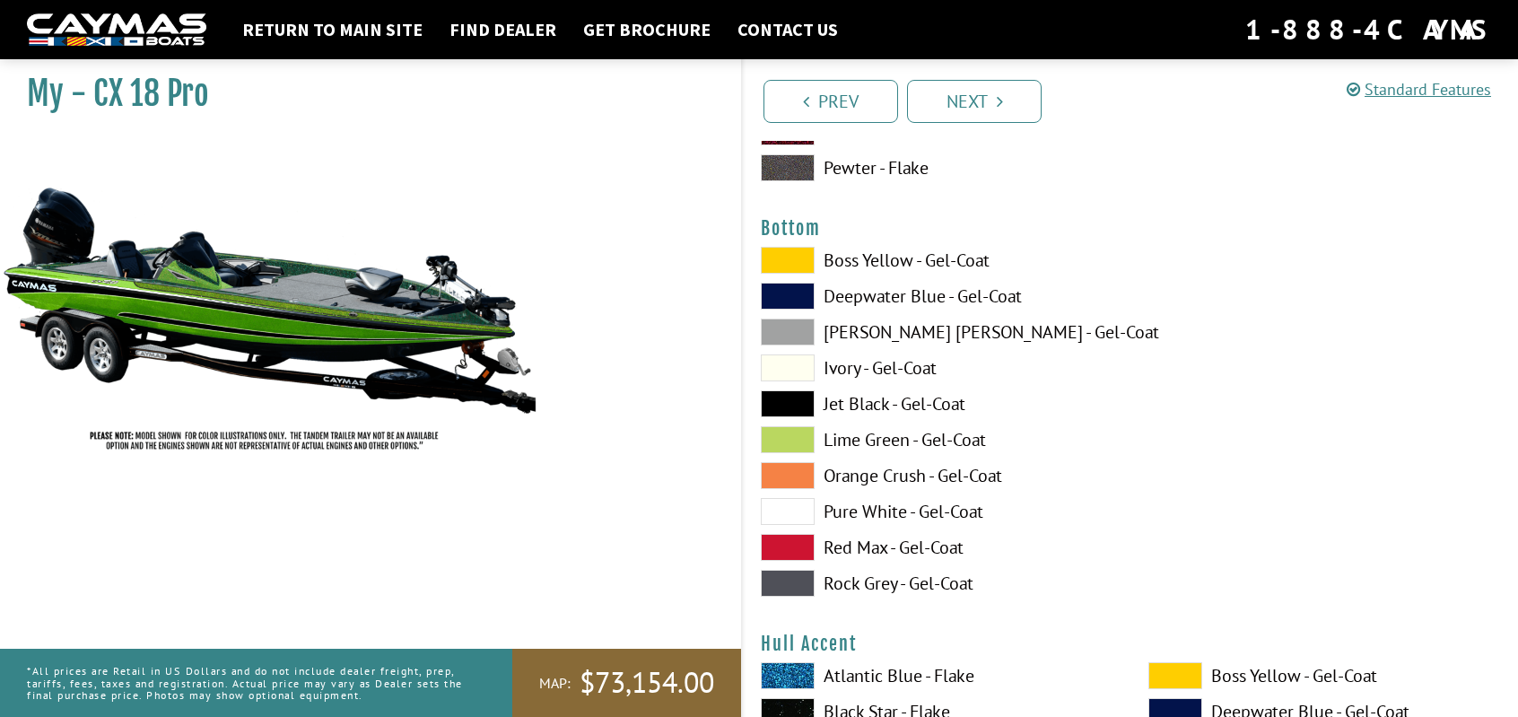
scroll to position [6728, 0]
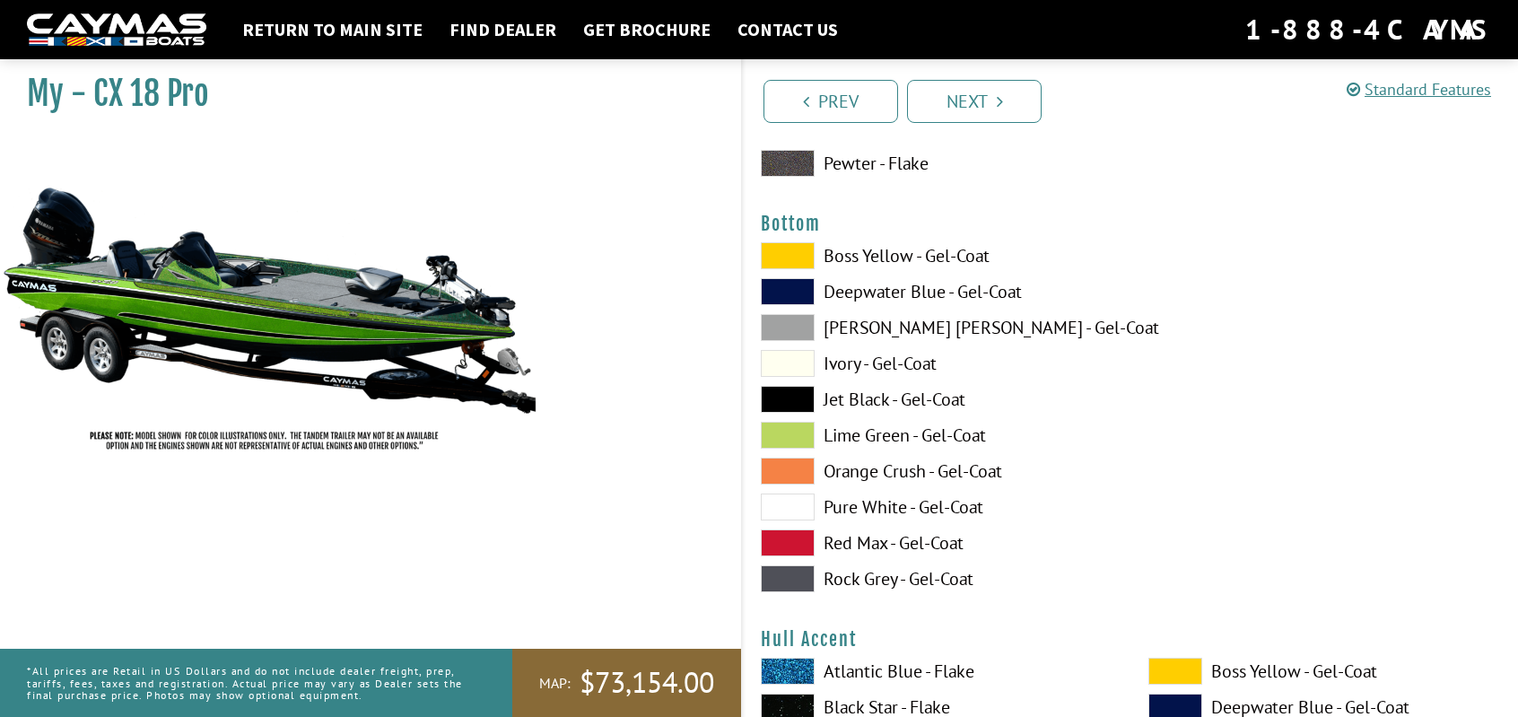
click at [798, 386] on span at bounding box center [788, 399] width 54 height 27
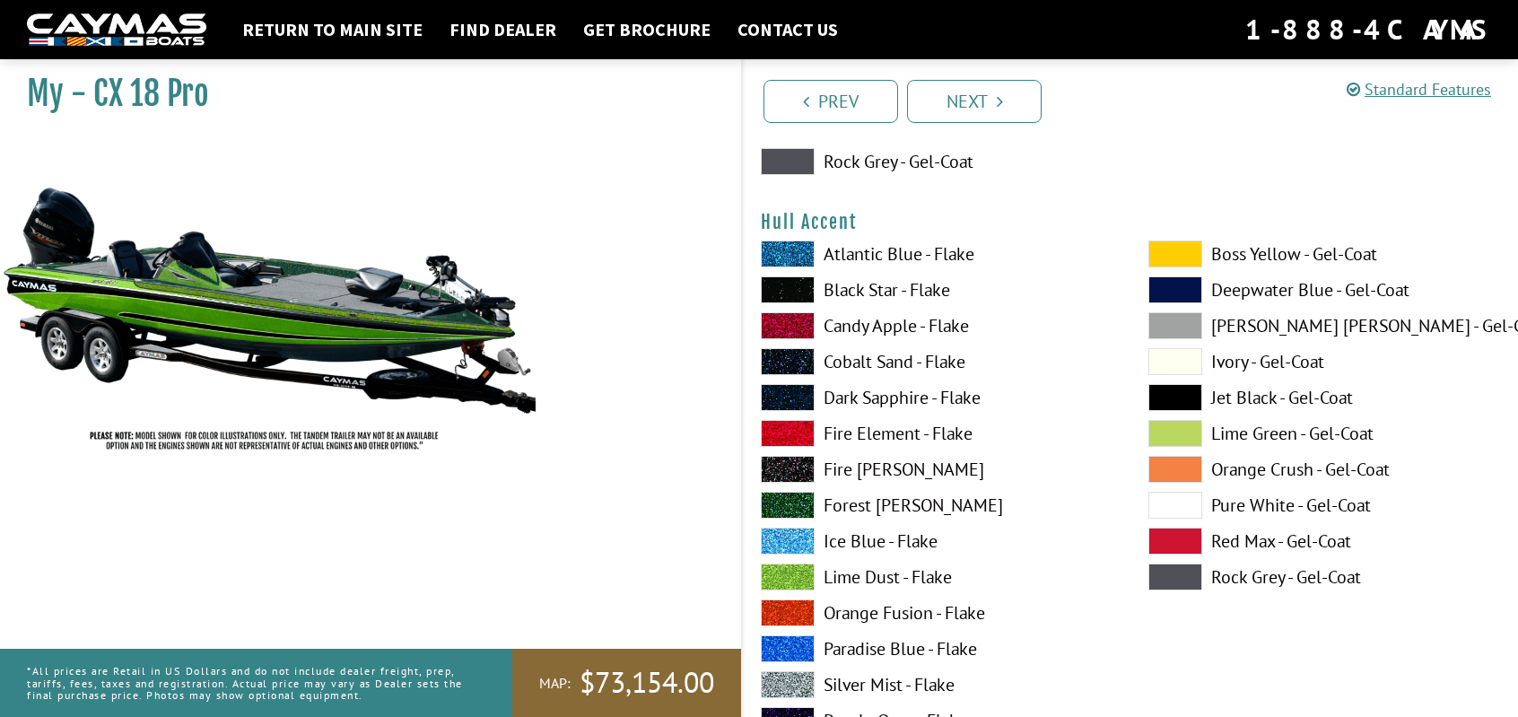
scroll to position [7176, 0]
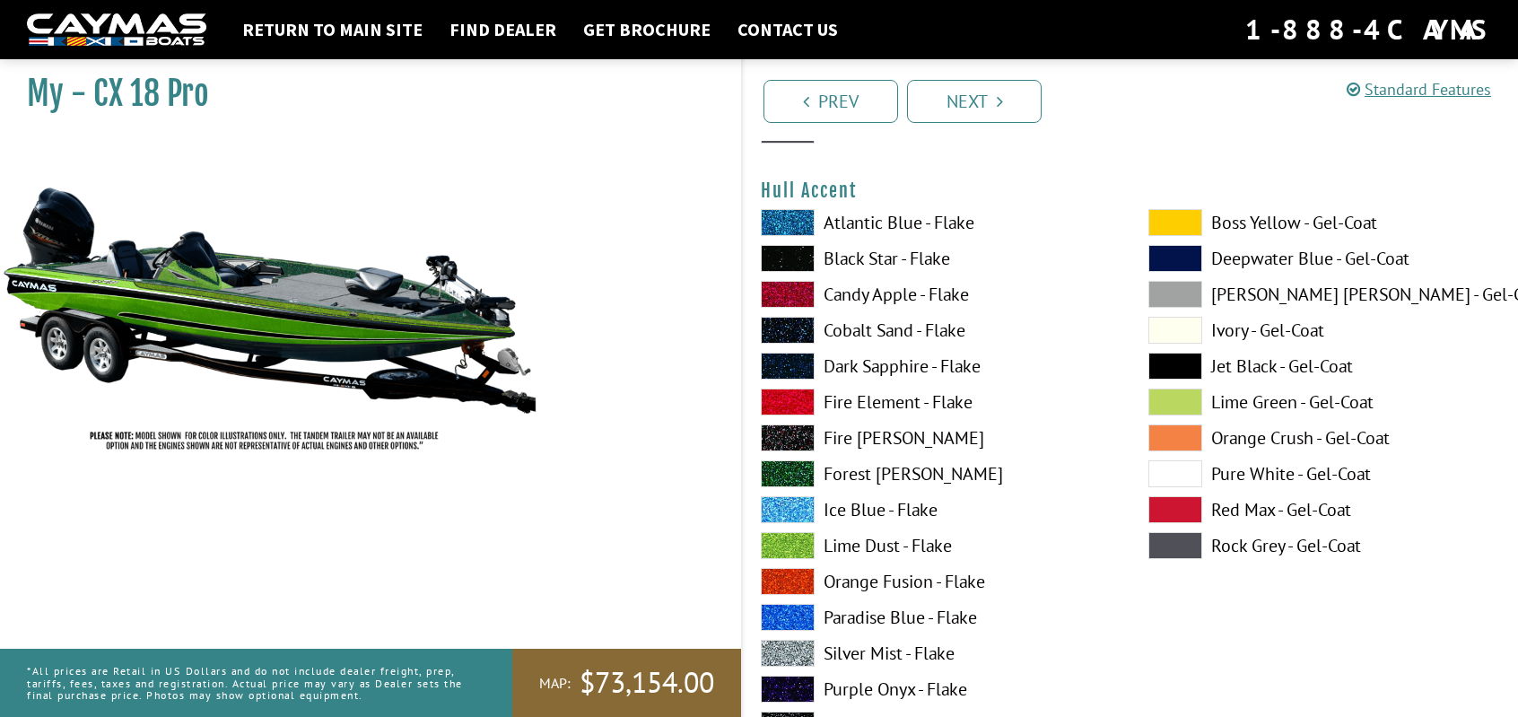
click at [790, 254] on span at bounding box center [788, 258] width 54 height 27
click at [776, 472] on span at bounding box center [788, 473] width 54 height 27
click at [800, 247] on span at bounding box center [788, 258] width 54 height 27
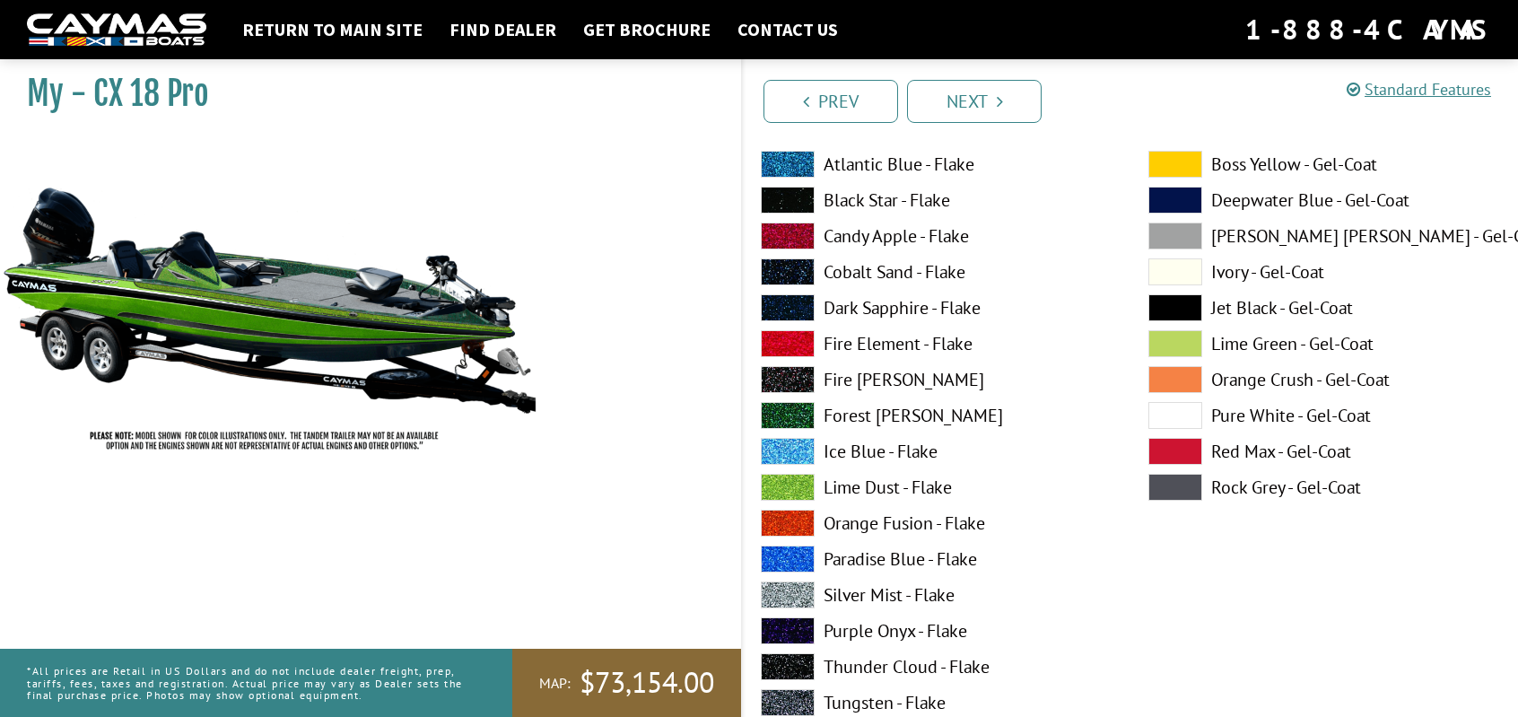
scroll to position [7984, 0]
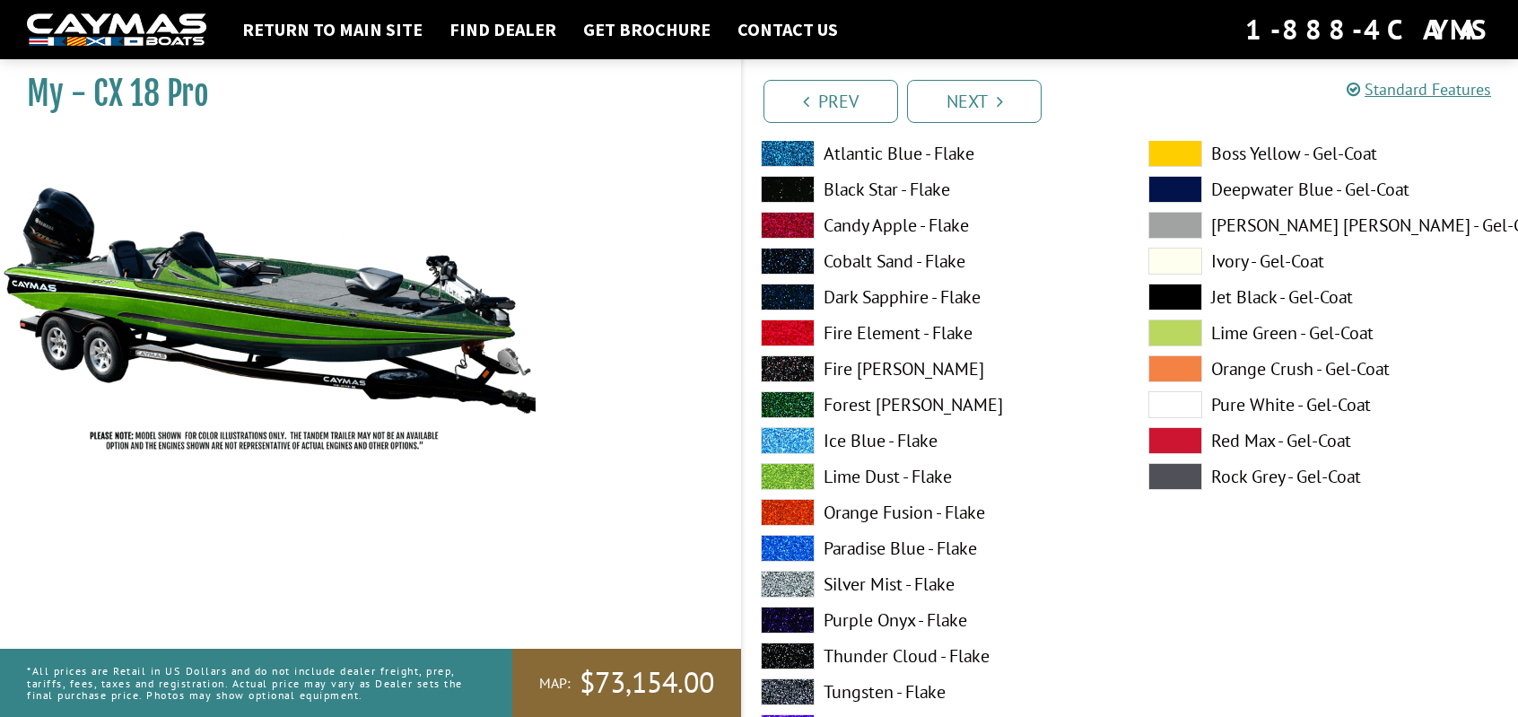
click at [792, 180] on span at bounding box center [788, 189] width 54 height 27
click at [784, 394] on span at bounding box center [788, 404] width 54 height 27
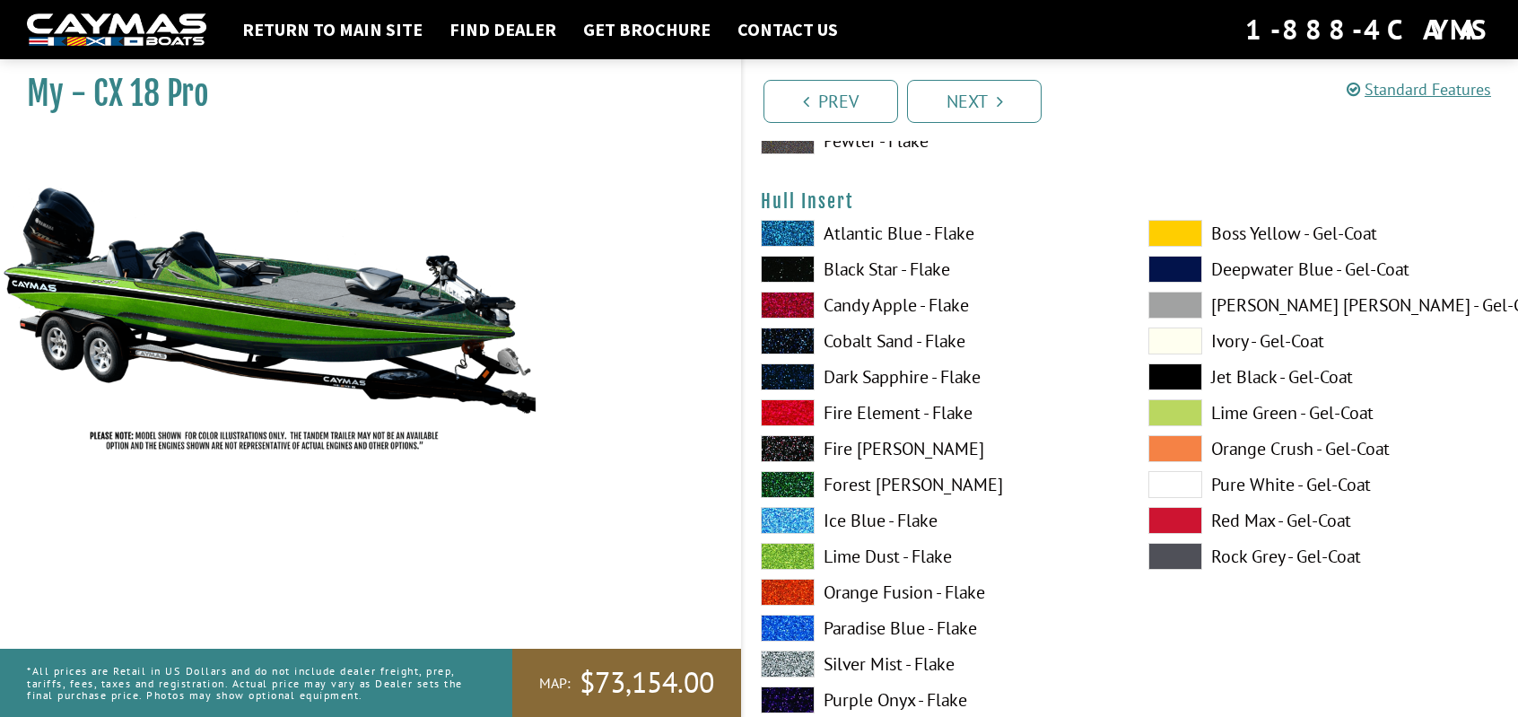
scroll to position [8701, 0]
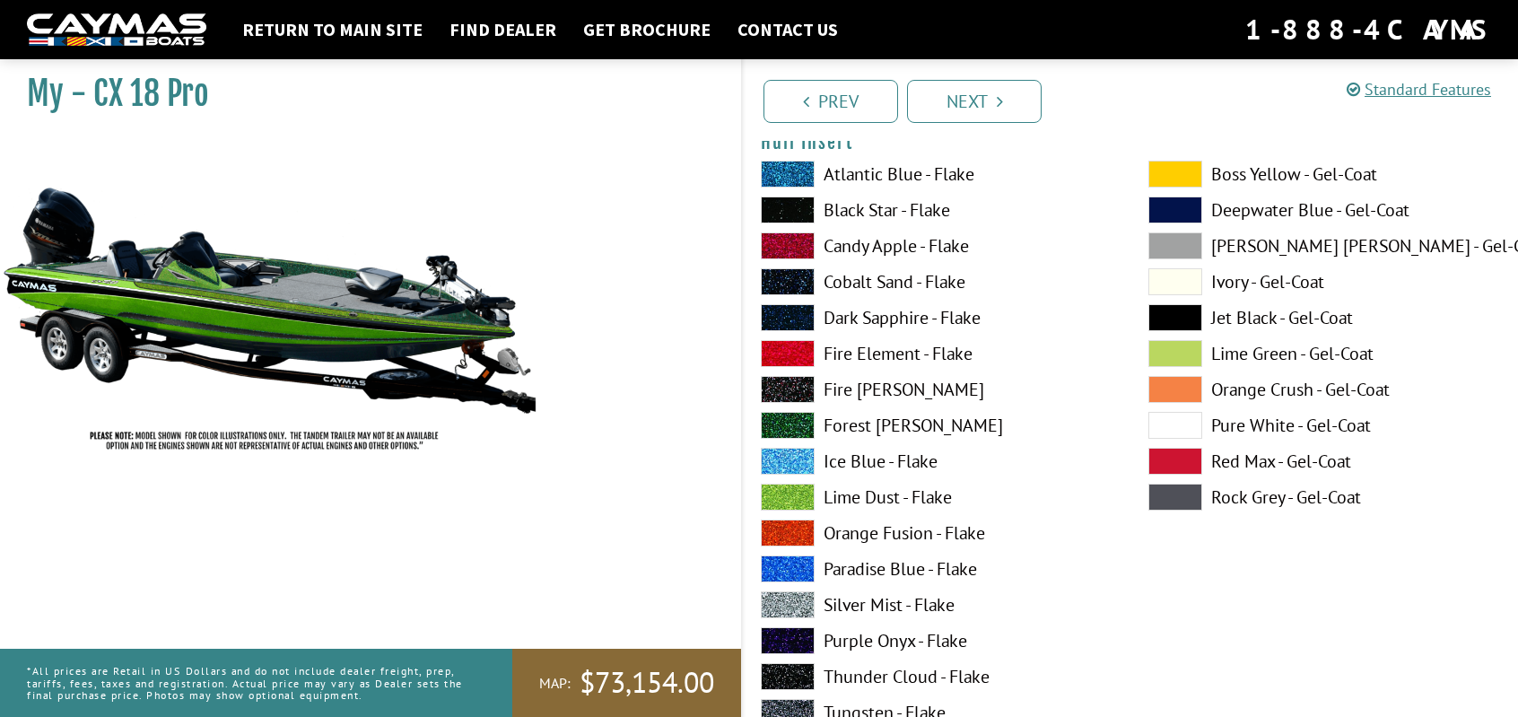
click at [797, 204] on span at bounding box center [788, 209] width 54 height 27
click at [798, 414] on span at bounding box center [788, 425] width 54 height 27
click at [793, 199] on span at bounding box center [788, 209] width 54 height 27
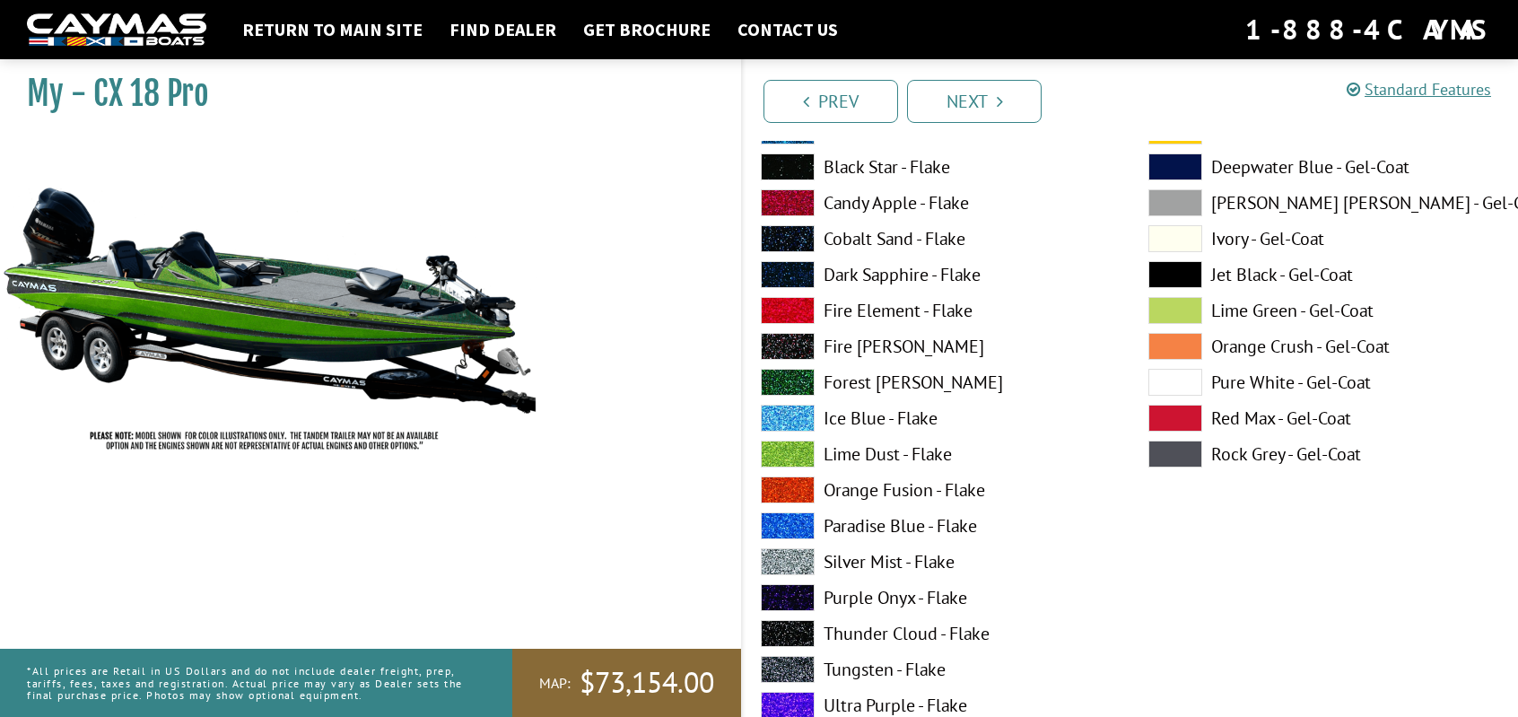
scroll to position [8881, 0]
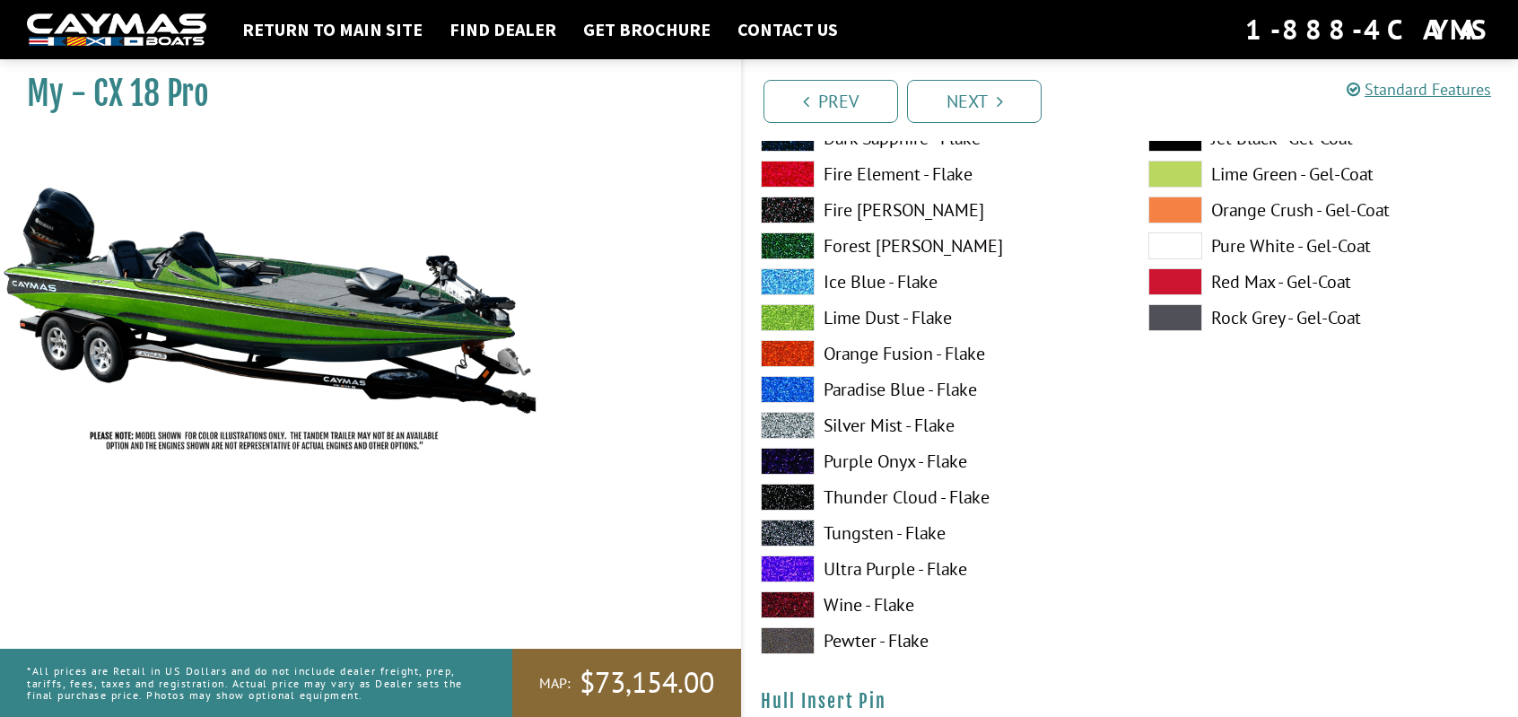
click at [777, 484] on span at bounding box center [788, 497] width 54 height 27
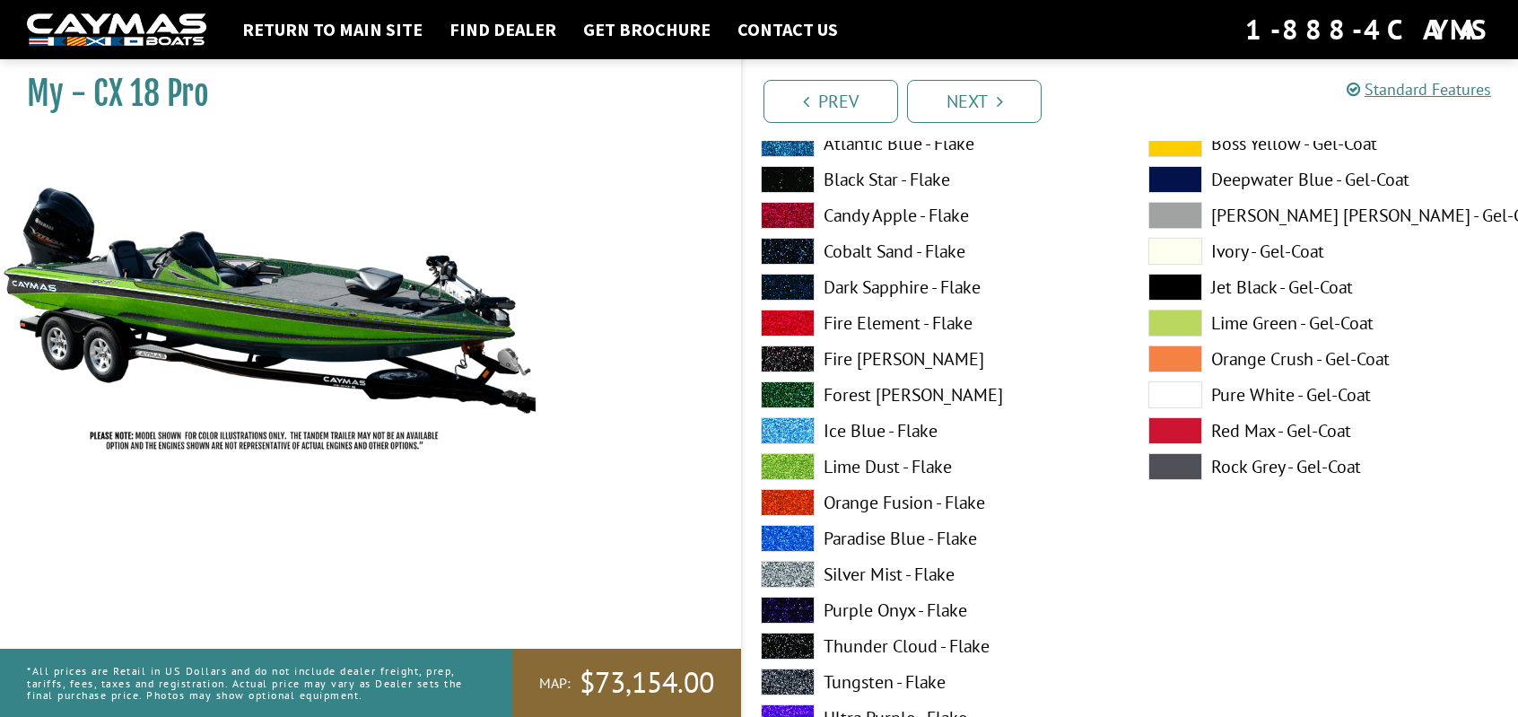
scroll to position [8701, 0]
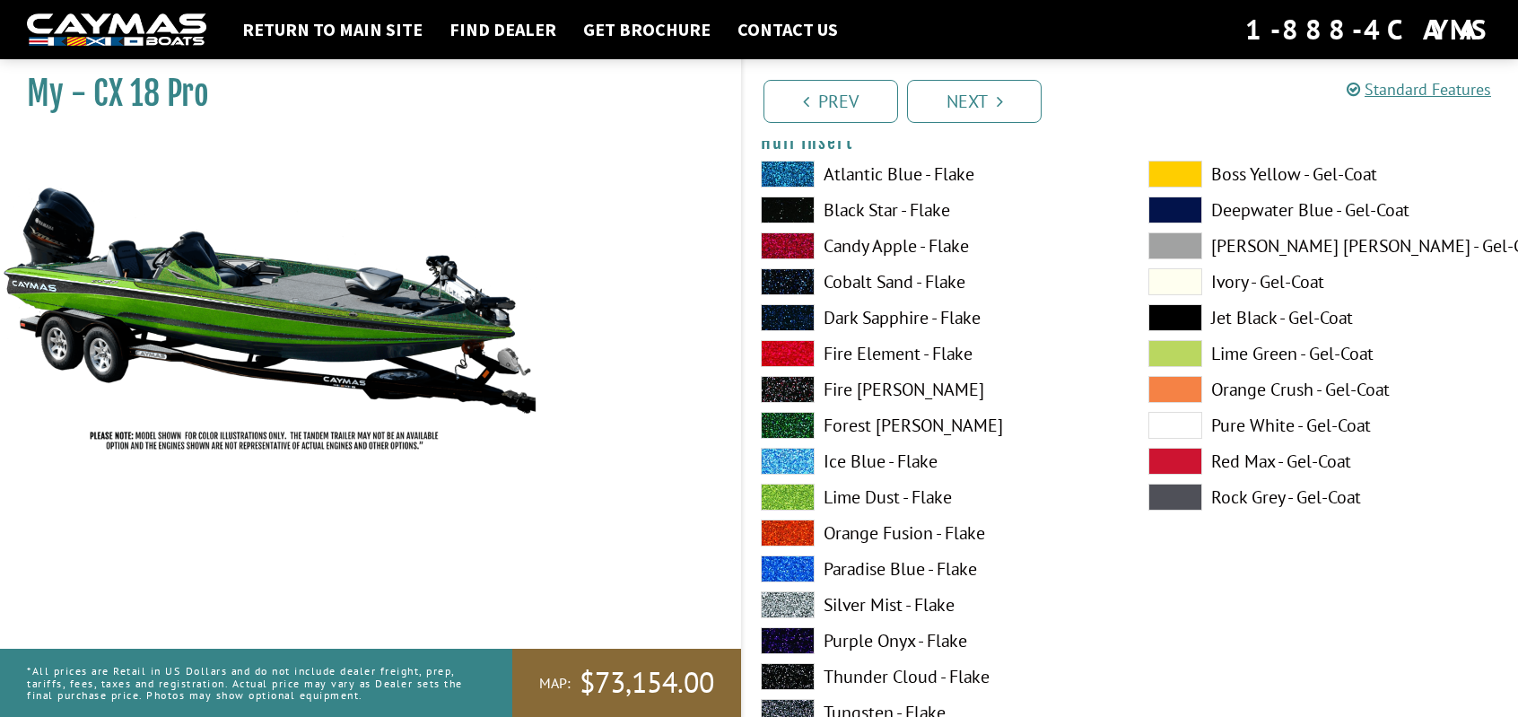
click at [791, 307] on span at bounding box center [788, 317] width 54 height 27
click at [796, 206] on span at bounding box center [788, 209] width 54 height 27
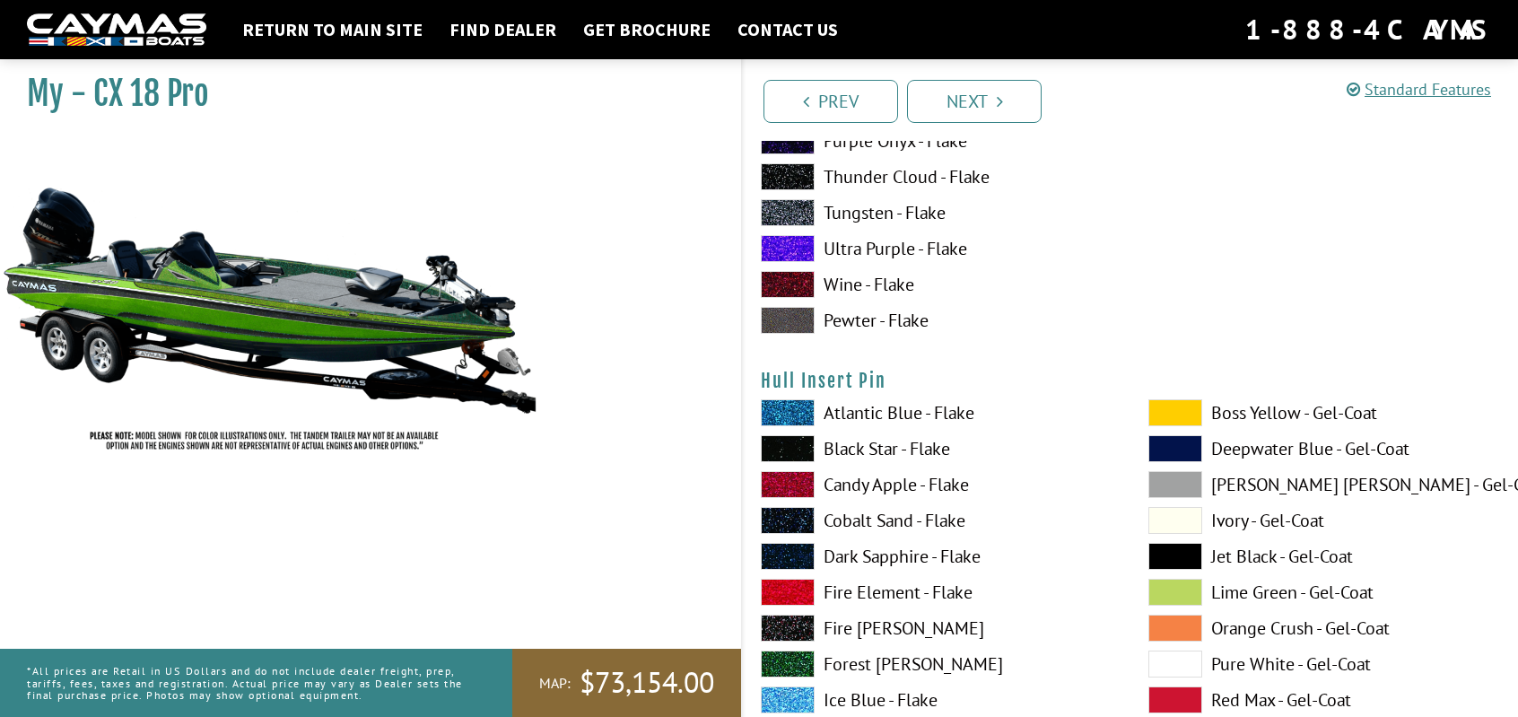
scroll to position [9419, 0]
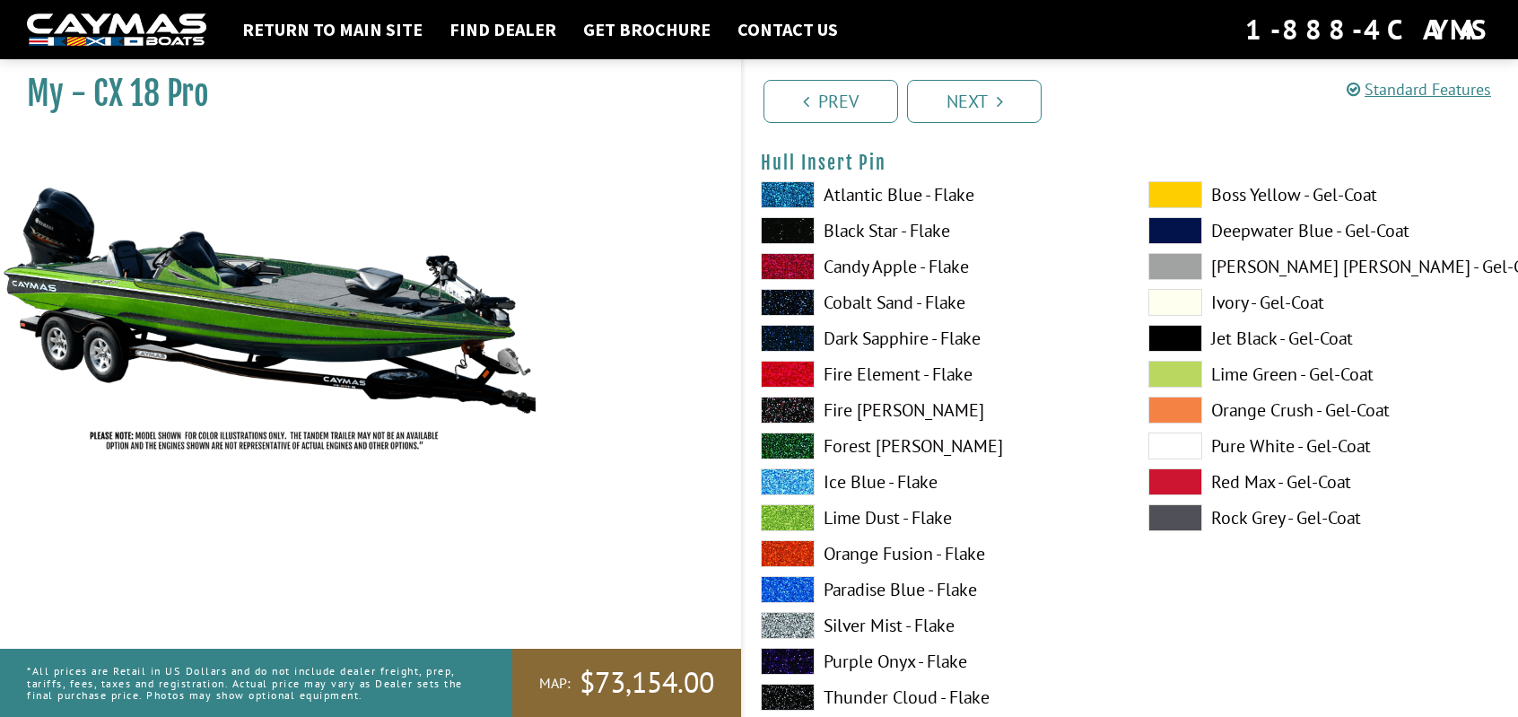
click at [806, 508] on span at bounding box center [788, 517] width 54 height 27
click at [797, 432] on span at bounding box center [788, 445] width 54 height 27
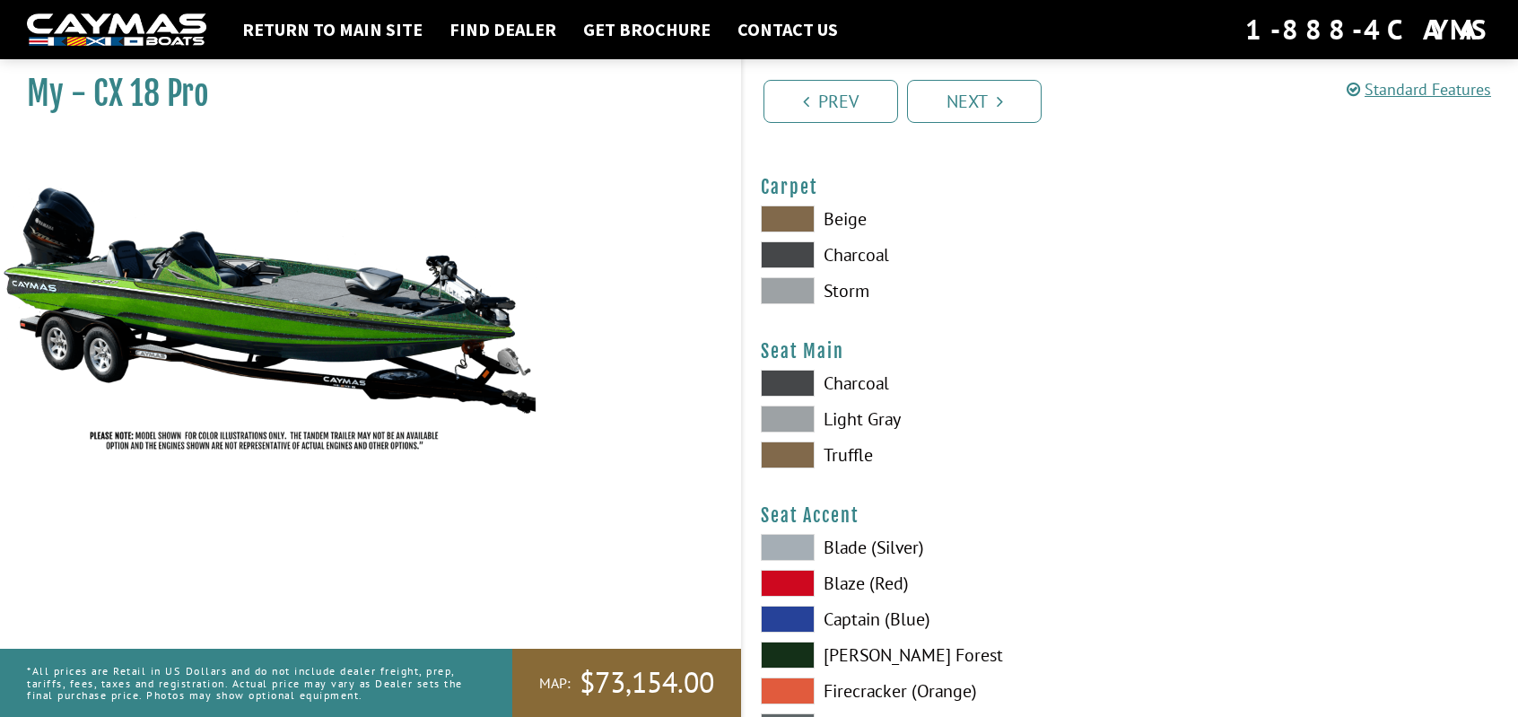
scroll to position [10137, 0]
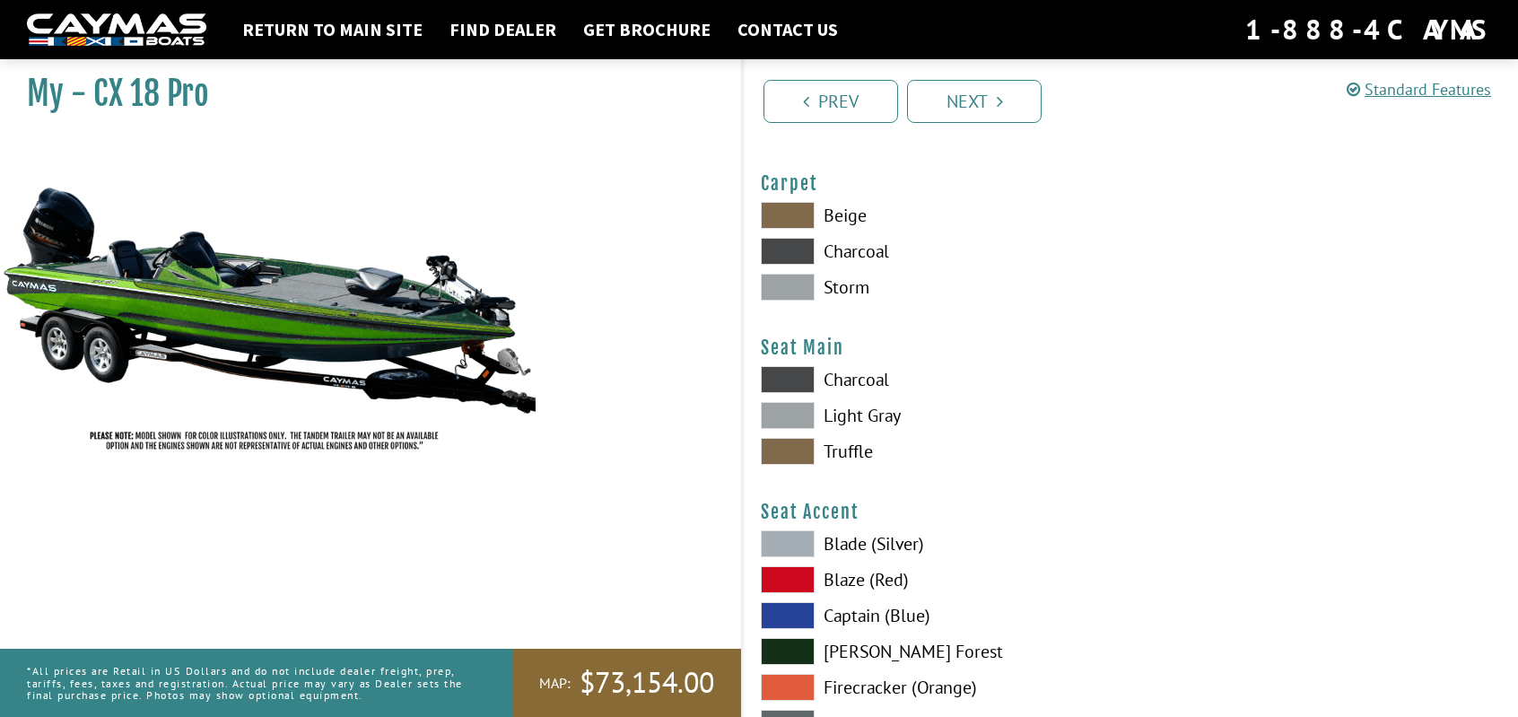
click at [795, 242] on span at bounding box center [788, 251] width 54 height 27
click at [789, 366] on span at bounding box center [788, 379] width 54 height 27
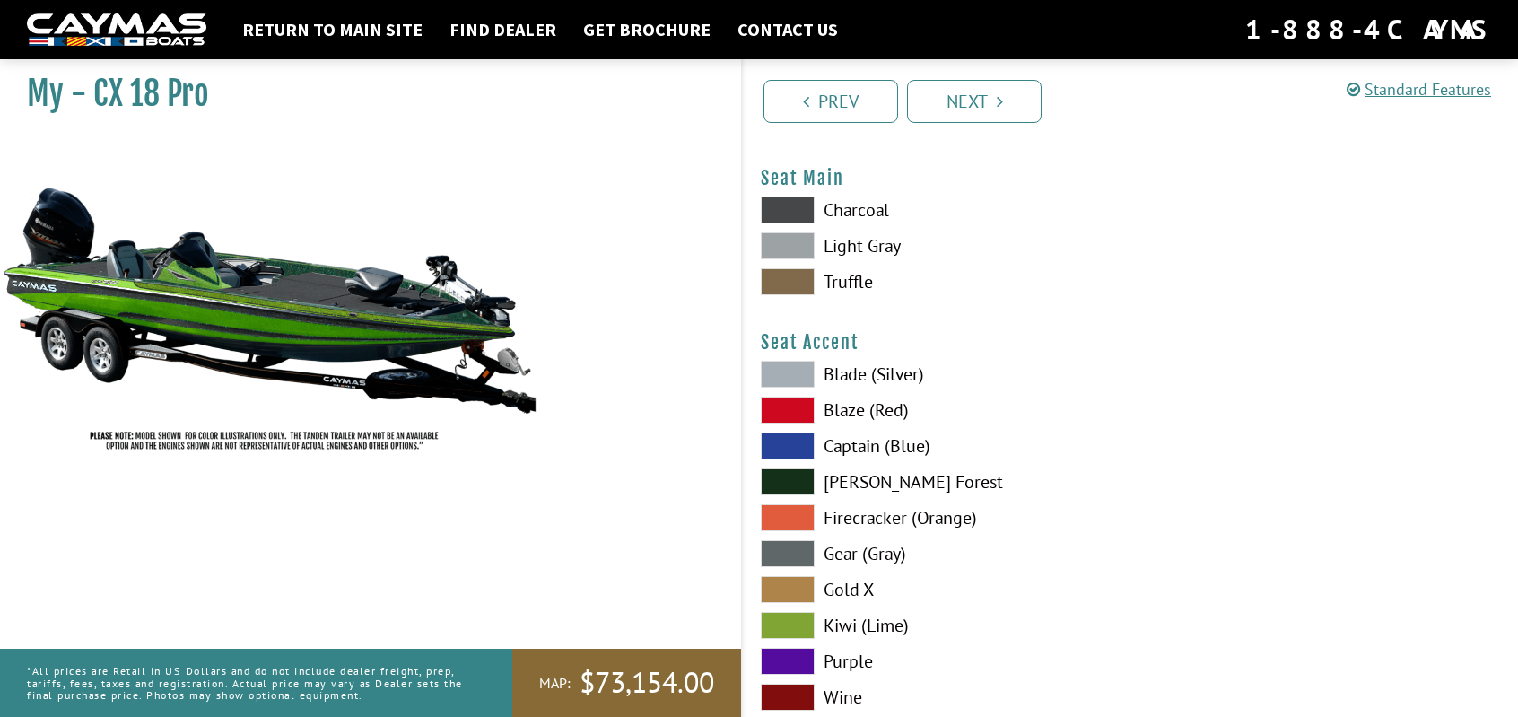
scroll to position [10316, 0]
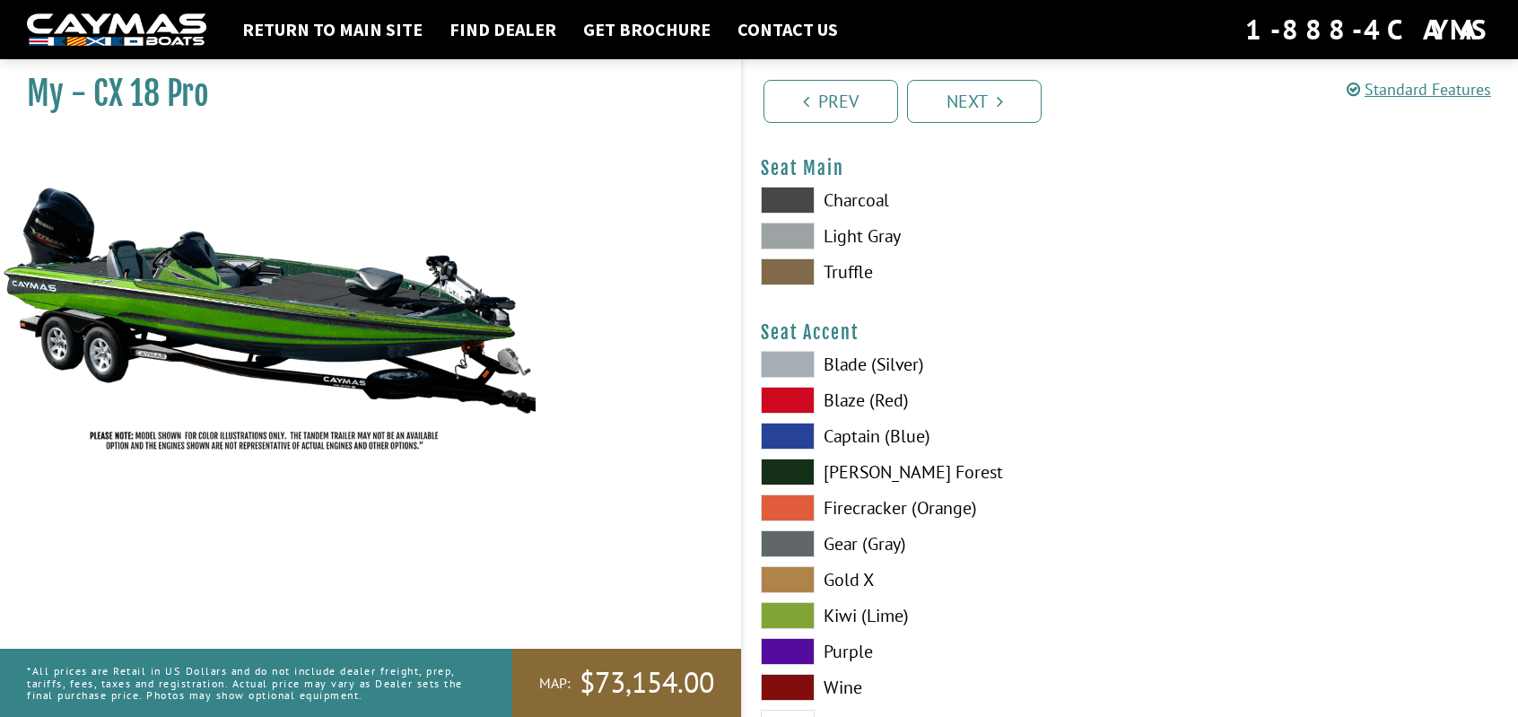
click at [789, 604] on span at bounding box center [788, 615] width 54 height 27
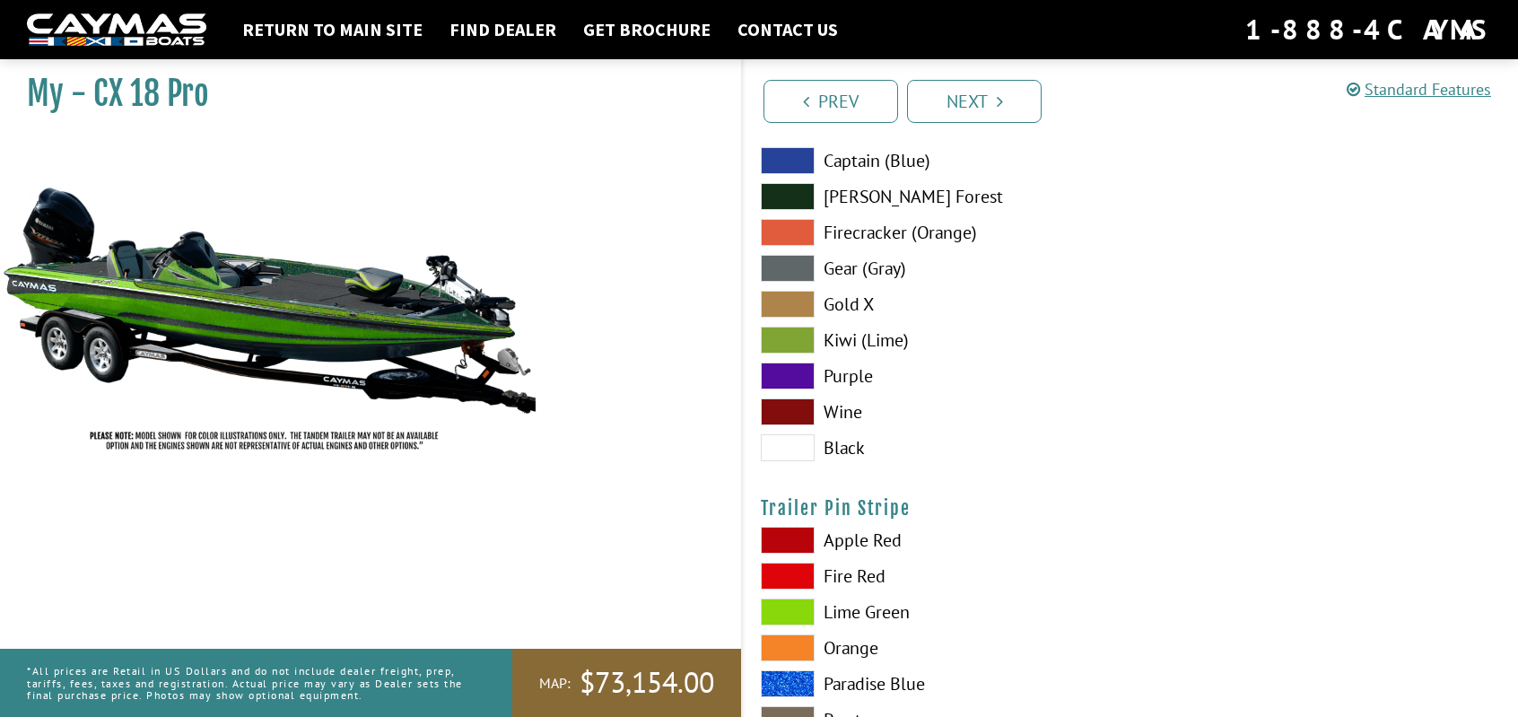
scroll to position [10675, 0]
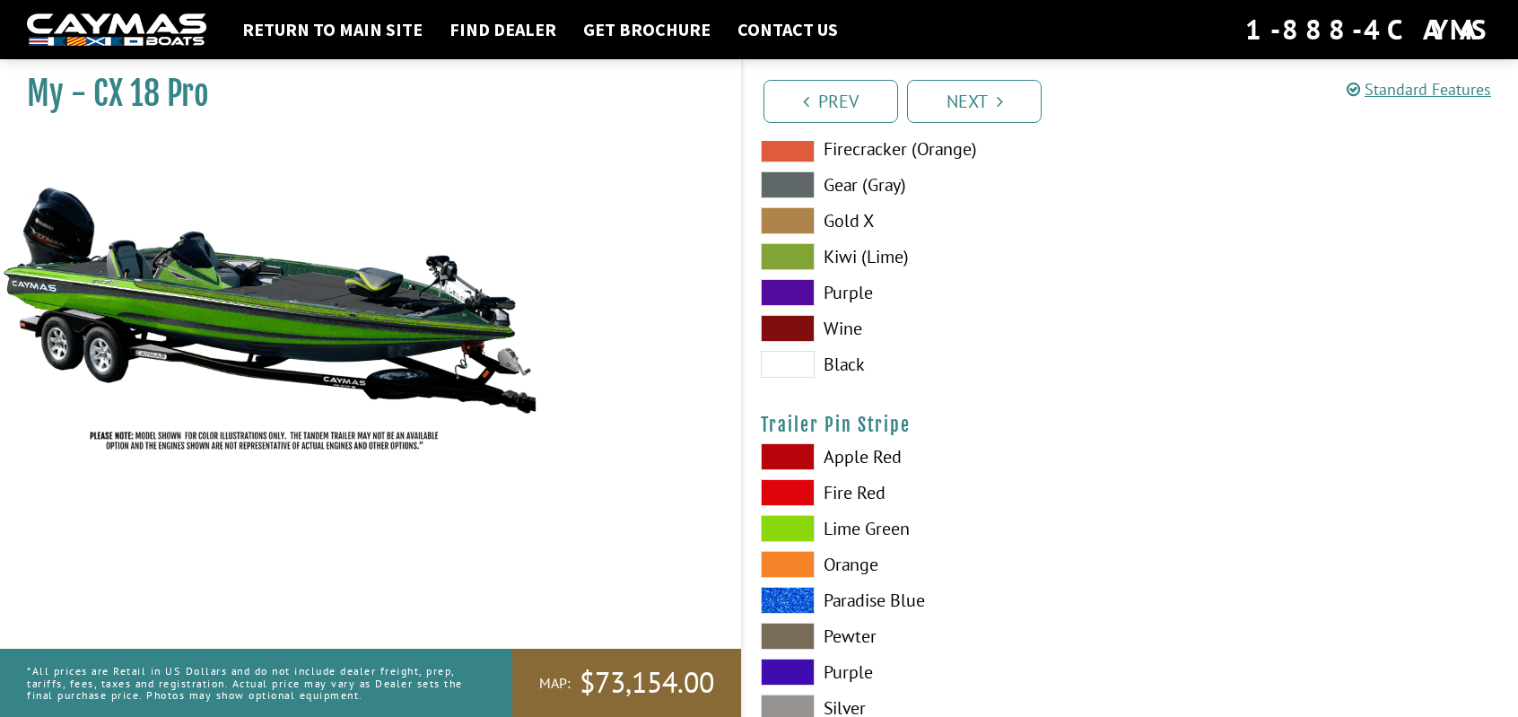
click at [790, 526] on span at bounding box center [788, 528] width 54 height 27
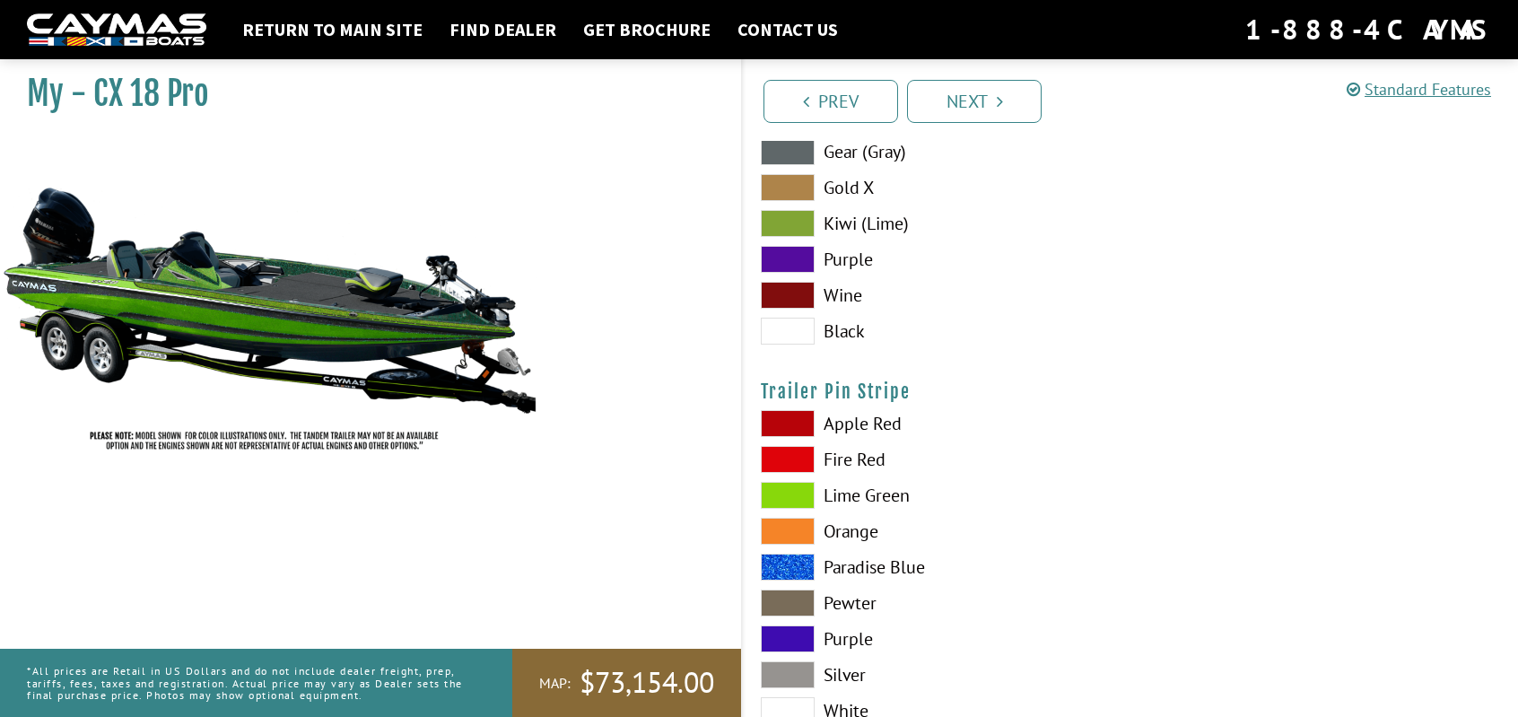
scroll to position [10835, 0]
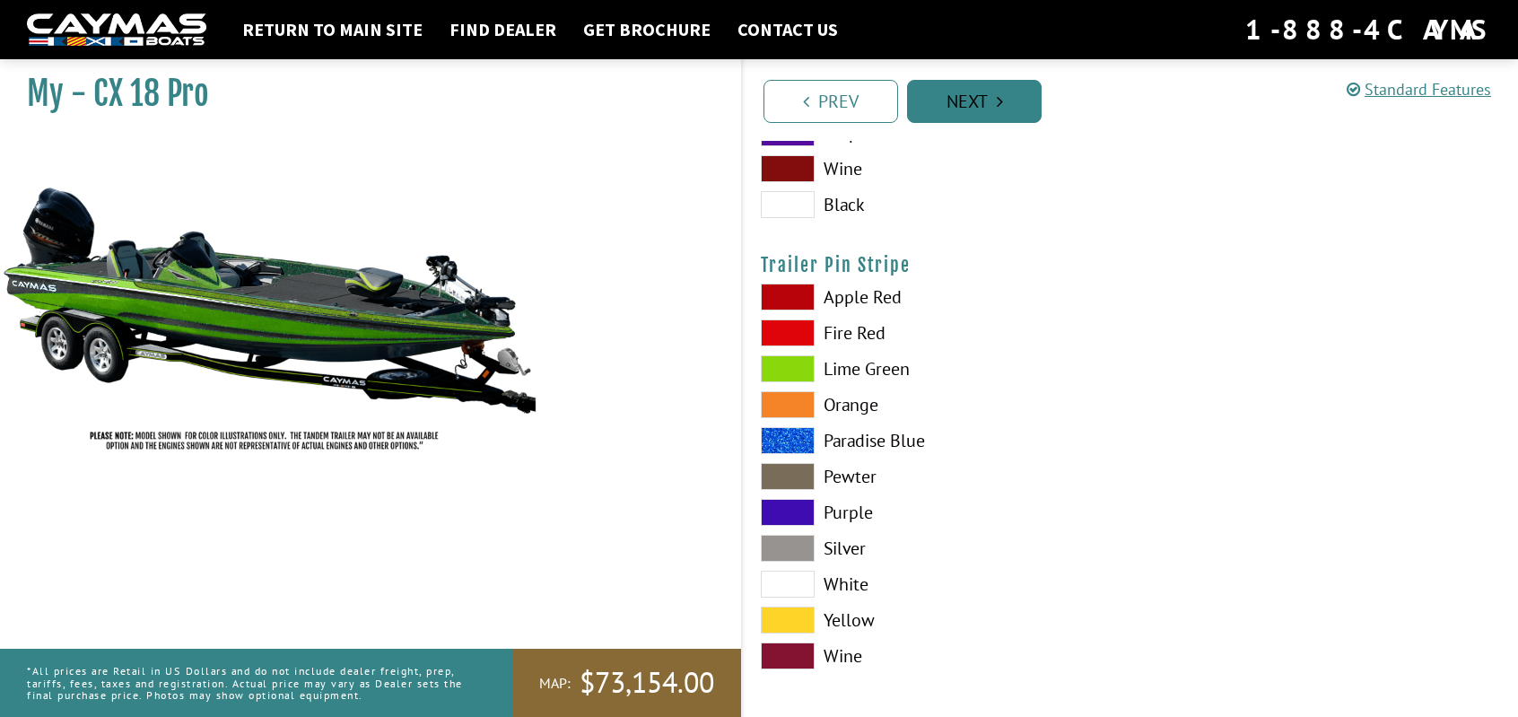
click at [995, 98] on link "Next" at bounding box center [974, 101] width 135 height 43
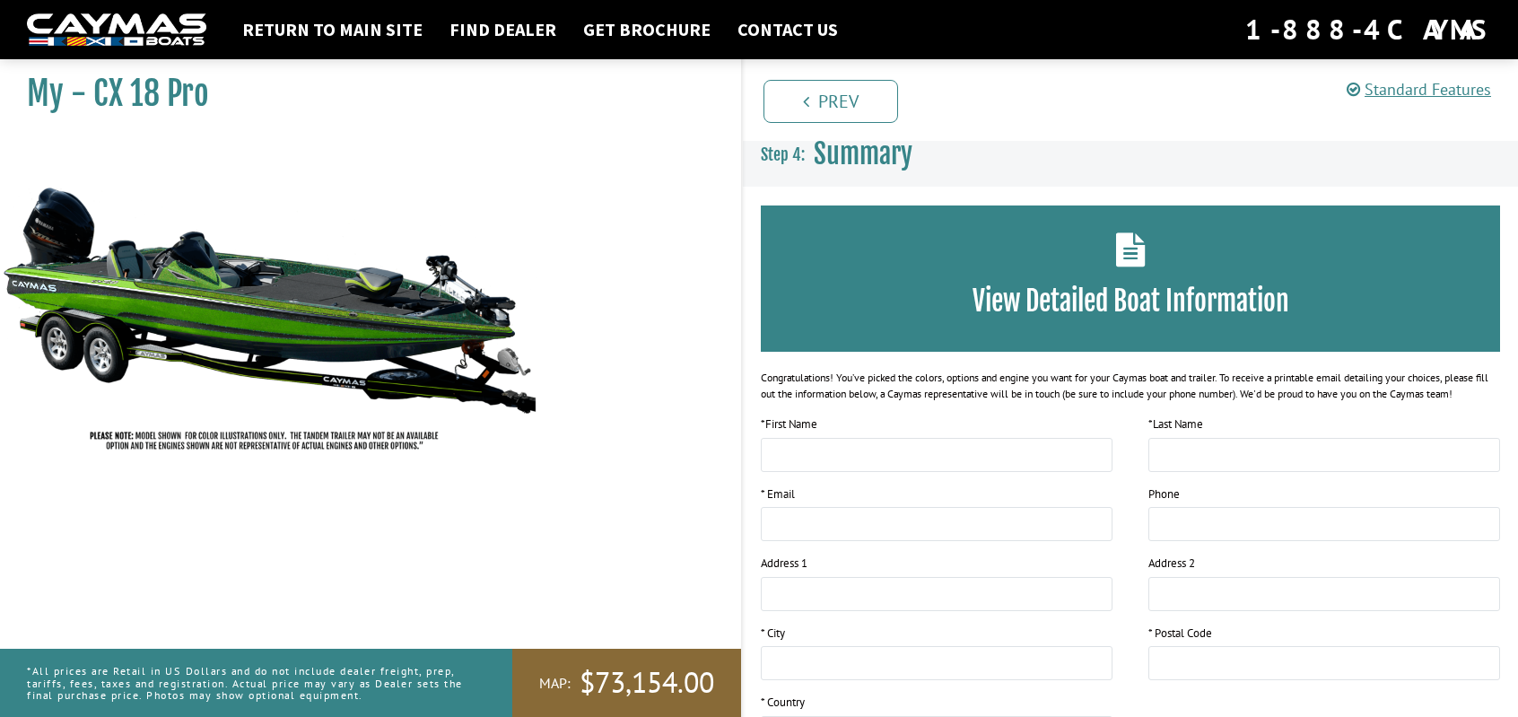
scroll to position [0, 0]
